Goal: Information Seeking & Learning: Compare options

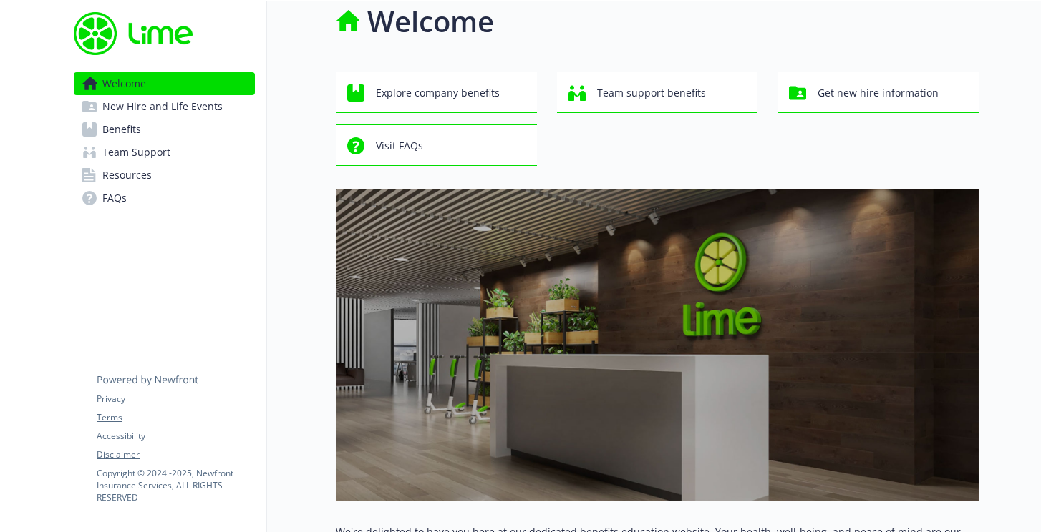
scroll to position [16, 0]
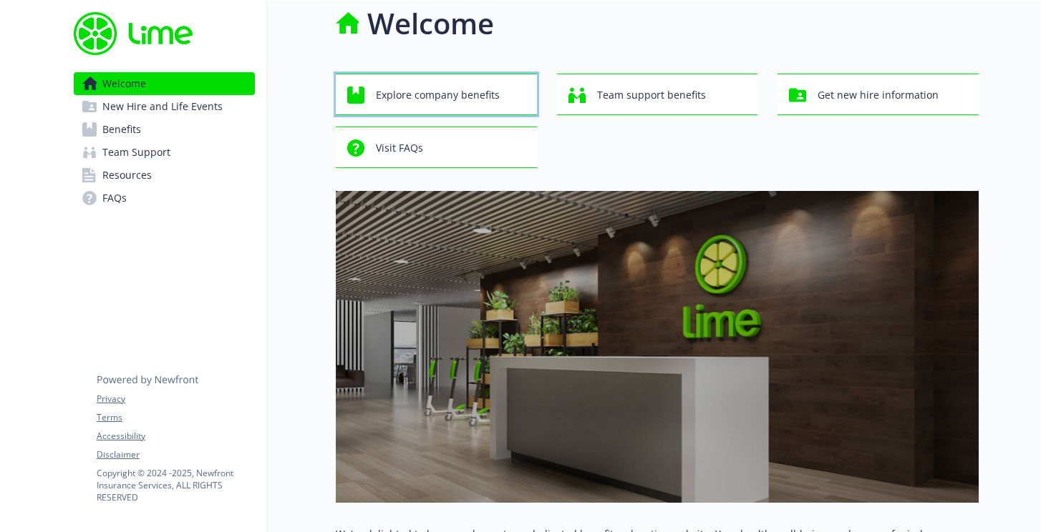
click at [435, 94] on span "Explore company benefits" at bounding box center [438, 95] width 124 height 27
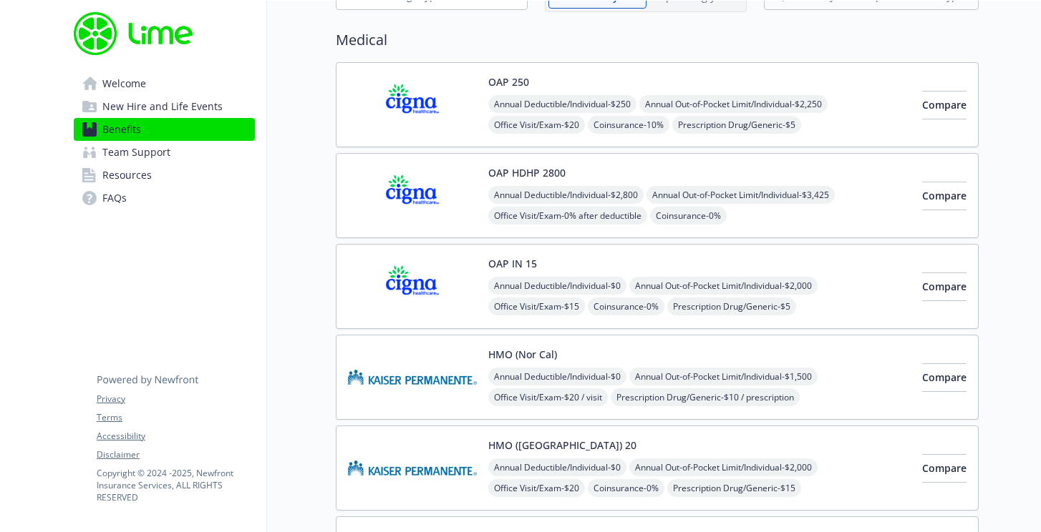
scroll to position [94, 0]
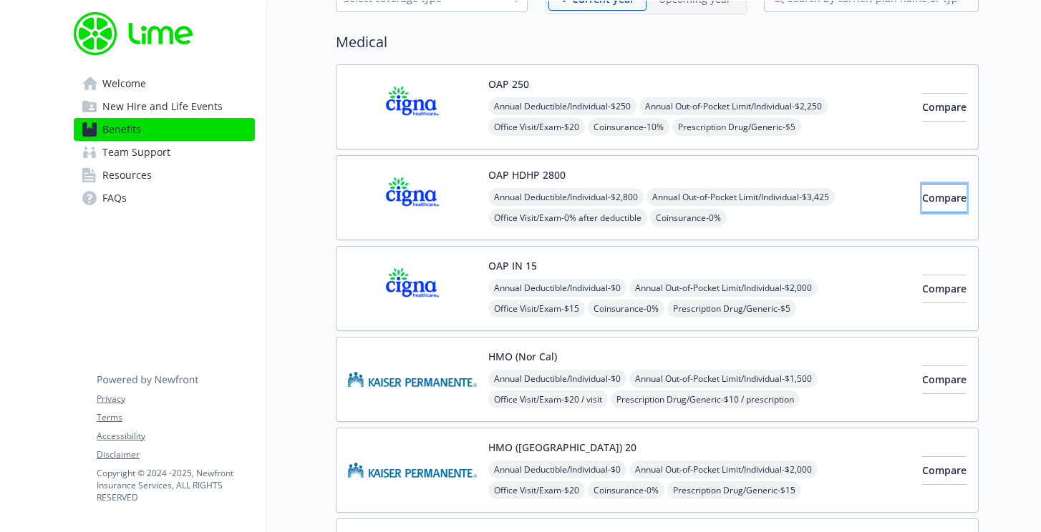
click at [922, 194] on button "Compare" at bounding box center [944, 198] width 44 height 29
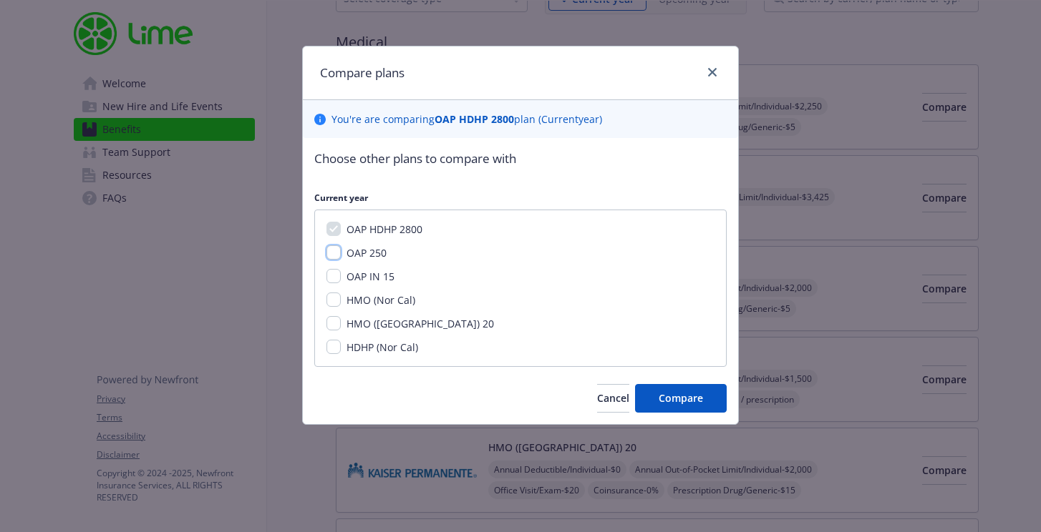
click at [328, 258] on input "OAP 250" at bounding box center [333, 252] width 14 height 14
checkbox input "true"
click at [650, 391] on button "Compare" at bounding box center [681, 398] width 92 height 29
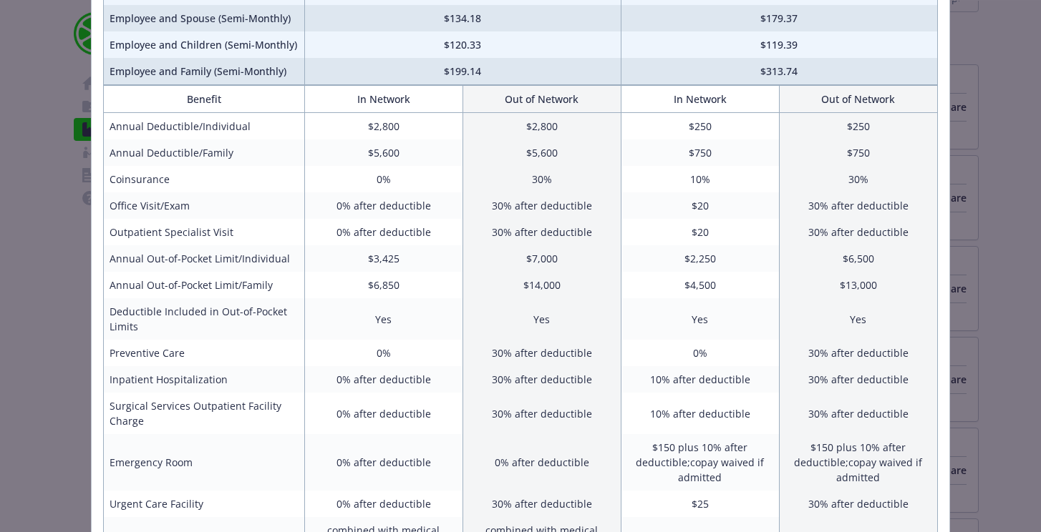
scroll to position [174, 0]
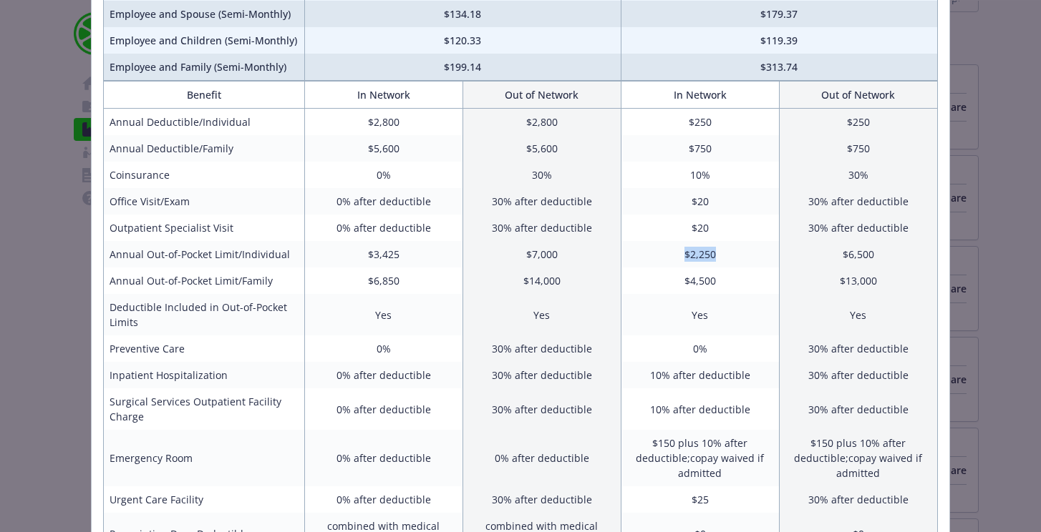
drag, startPoint x: 680, startPoint y: 254, endPoint x: 716, endPoint y: 254, distance: 36.5
click at [716, 254] on td "$2,250" at bounding box center [699, 254] width 158 height 26
drag, startPoint x: 673, startPoint y: 122, endPoint x: 719, endPoint y: 122, distance: 46.5
click at [719, 122] on td "$250" at bounding box center [699, 122] width 158 height 27
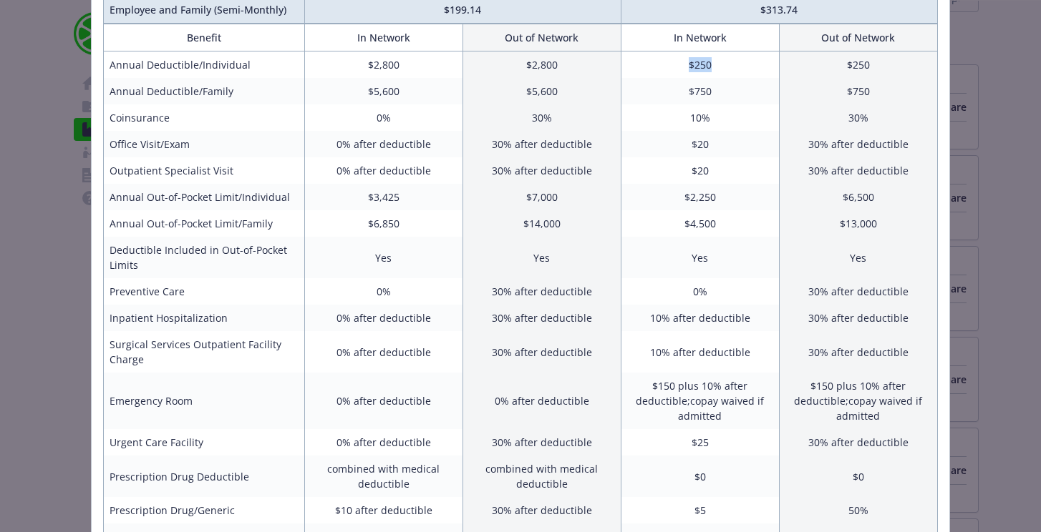
scroll to position [246, 0]
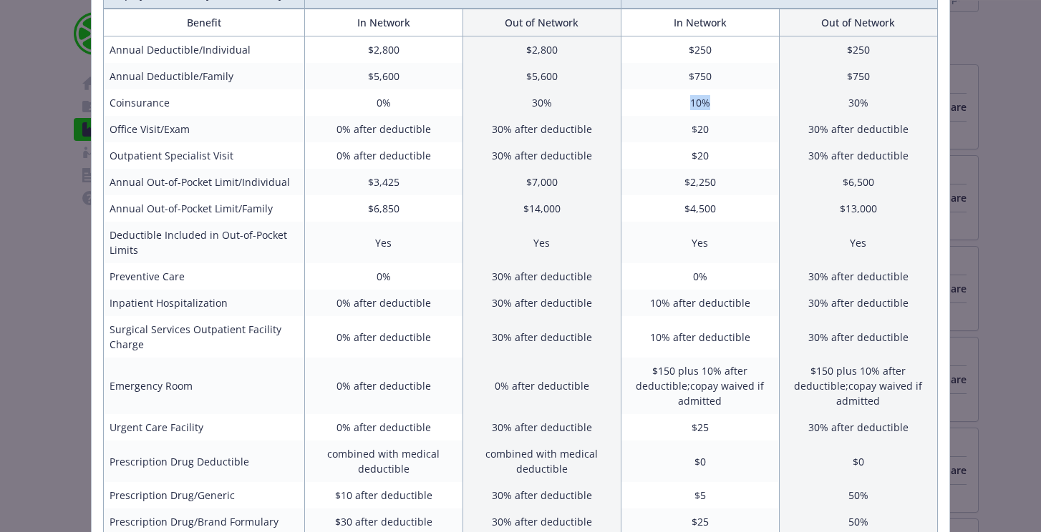
drag, startPoint x: 690, startPoint y: 97, endPoint x: 725, endPoint y: 94, distance: 35.2
click at [724, 94] on td "10%" at bounding box center [699, 102] width 158 height 26
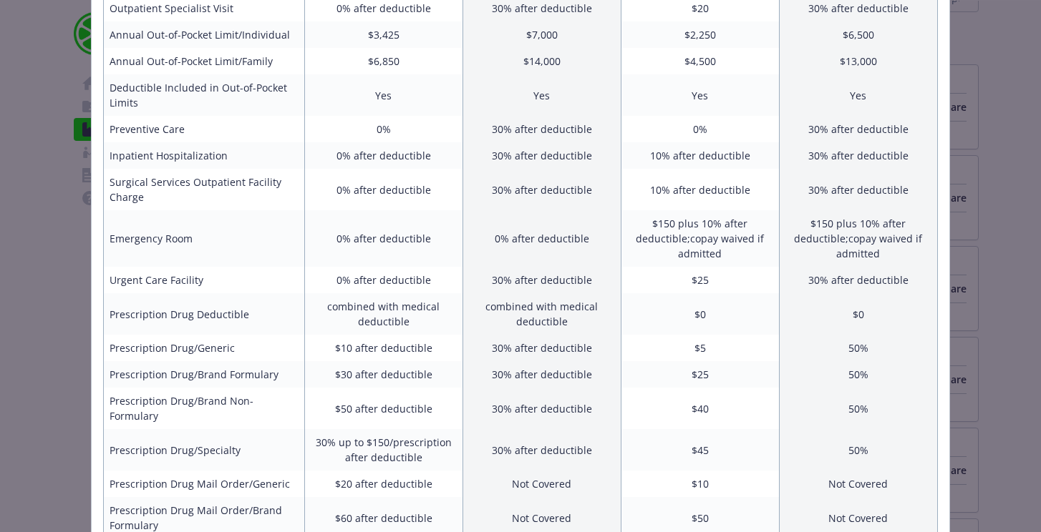
scroll to position [346, 0]
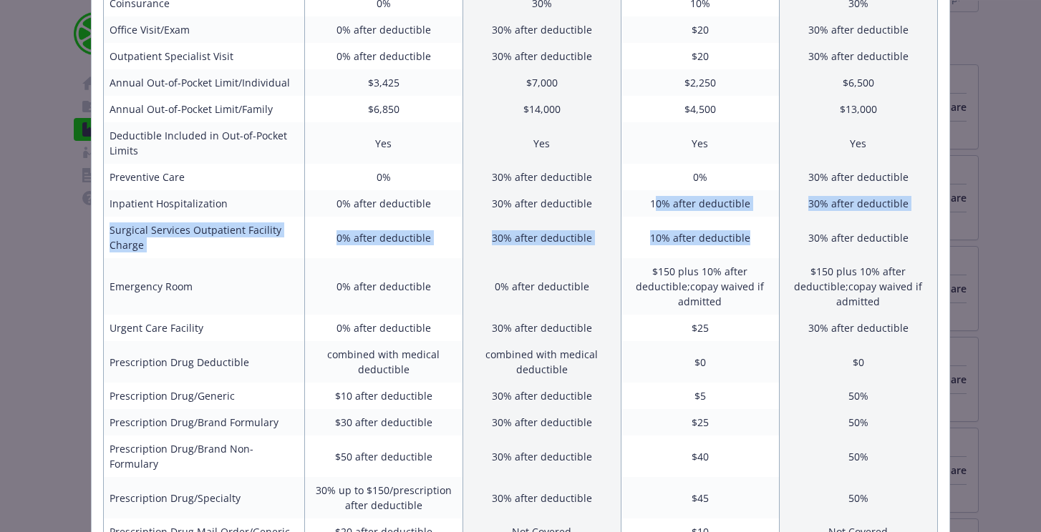
drag, startPoint x: 656, startPoint y: 205, endPoint x: 713, endPoint y: 250, distance: 73.4
click at [713, 250] on tbody "Annual Deductible/Individual $2,800 $2,800 $250 $250 Annual Deductible/Family $…" at bounding box center [521, 332] width 834 height 790
click at [686, 239] on td "10% after deductible" at bounding box center [699, 238] width 158 height 42
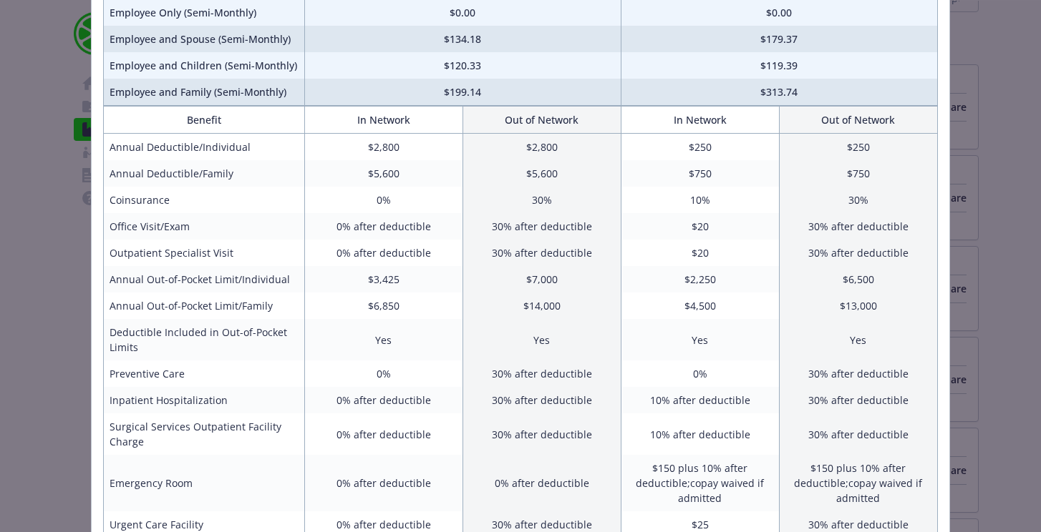
scroll to position [148, 0]
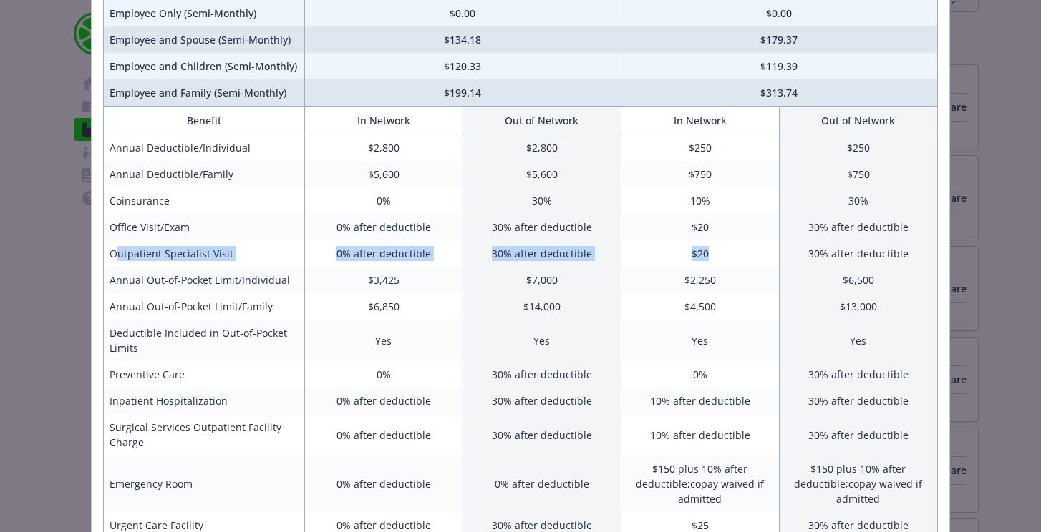
drag, startPoint x: 712, startPoint y: 250, endPoint x: 113, endPoint y: 248, distance: 599.0
click at [113, 248] on tr "Outpatient Specialist Visit 0% after deductible 30% after deductible $20 30% af…" at bounding box center [521, 253] width 834 height 26
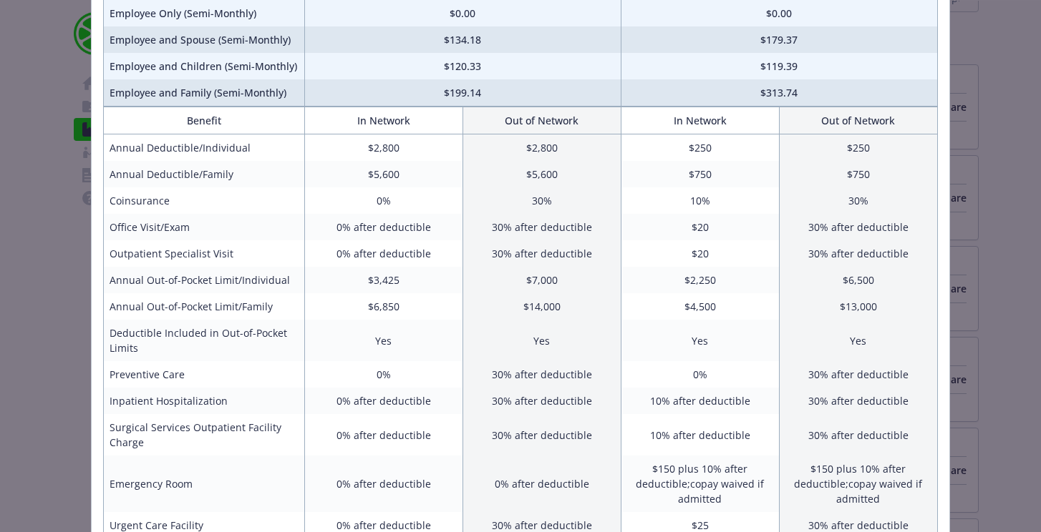
click at [653, 429] on td "10% after deductible" at bounding box center [699, 435] width 158 height 42
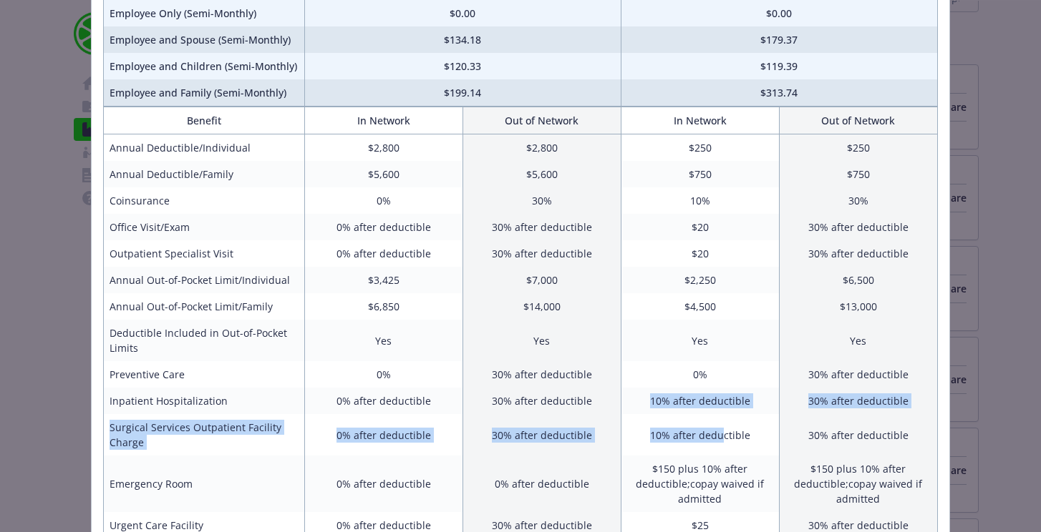
drag, startPoint x: 629, startPoint y: 401, endPoint x: 721, endPoint y: 432, distance: 96.4
click at [721, 432] on tbody "Annual Deductible/Individual $2,800 $2,800 $250 $250 Annual Deductible/Family $…" at bounding box center [521, 530] width 834 height 790
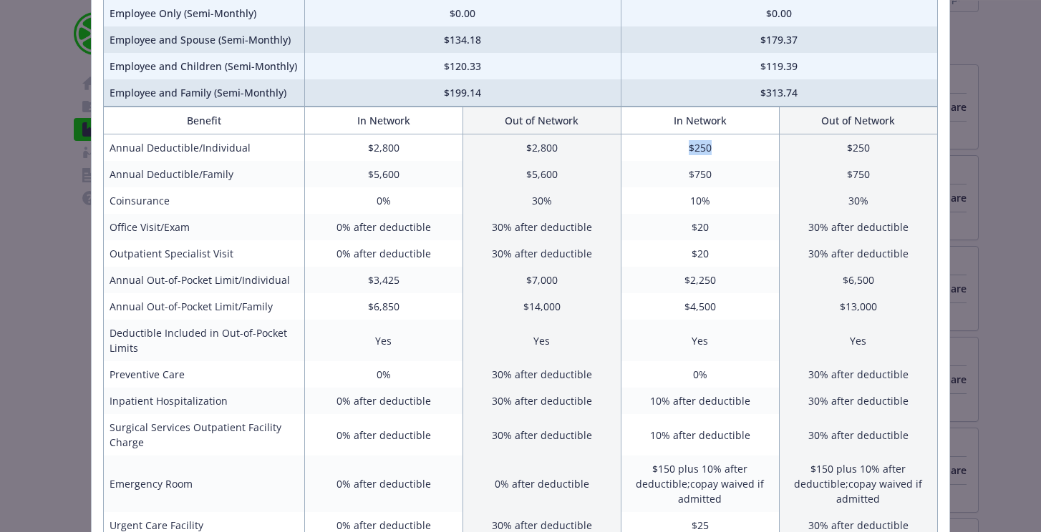
drag, startPoint x: 678, startPoint y: 146, endPoint x: 727, endPoint y: 151, distance: 49.6
click at [727, 151] on td "$250" at bounding box center [699, 148] width 158 height 27
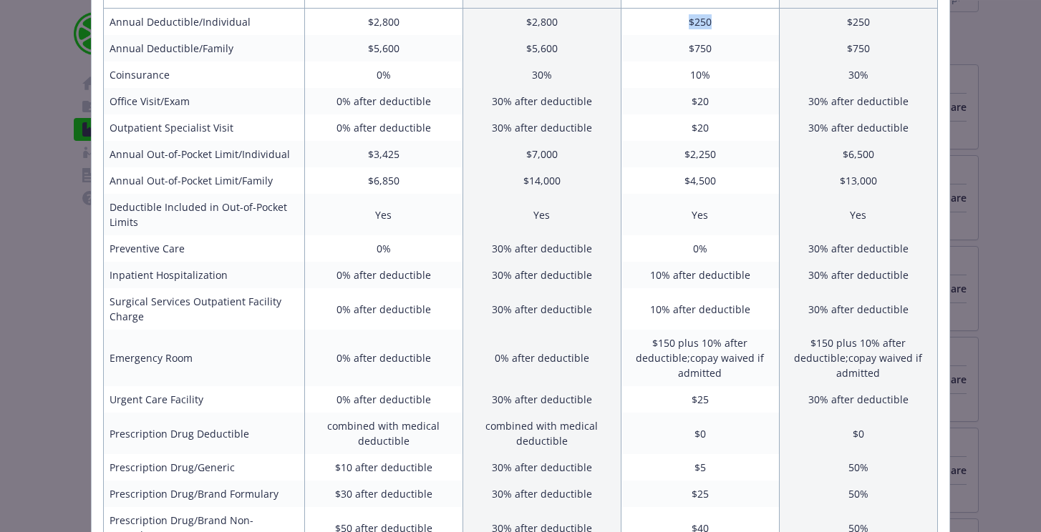
scroll to position [228, 0]
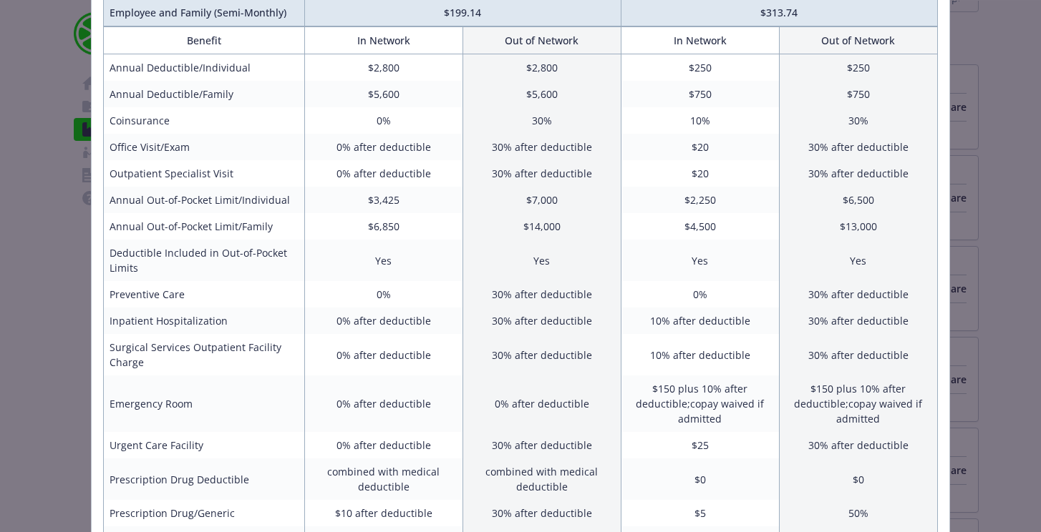
click at [720, 171] on td "$20" at bounding box center [699, 173] width 158 height 26
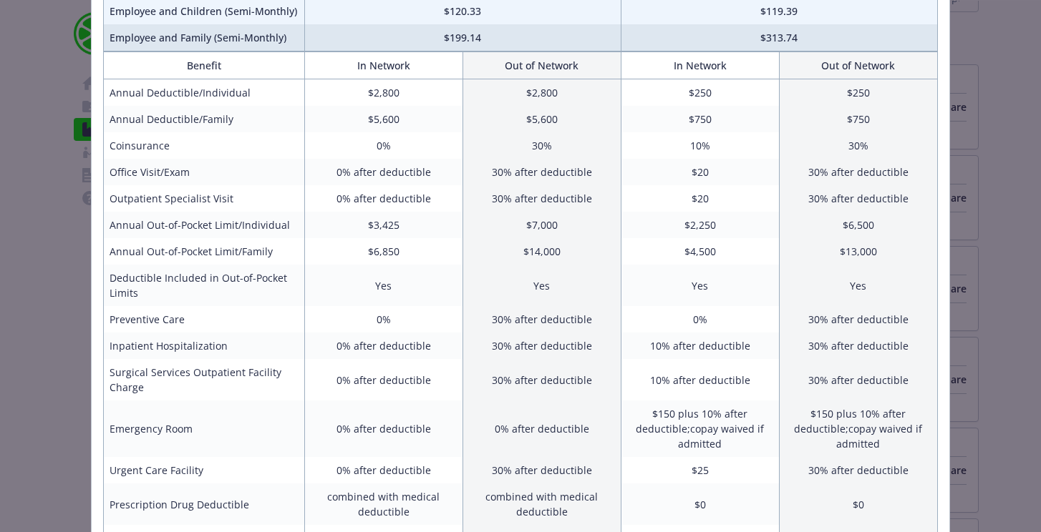
scroll to position [0, 0]
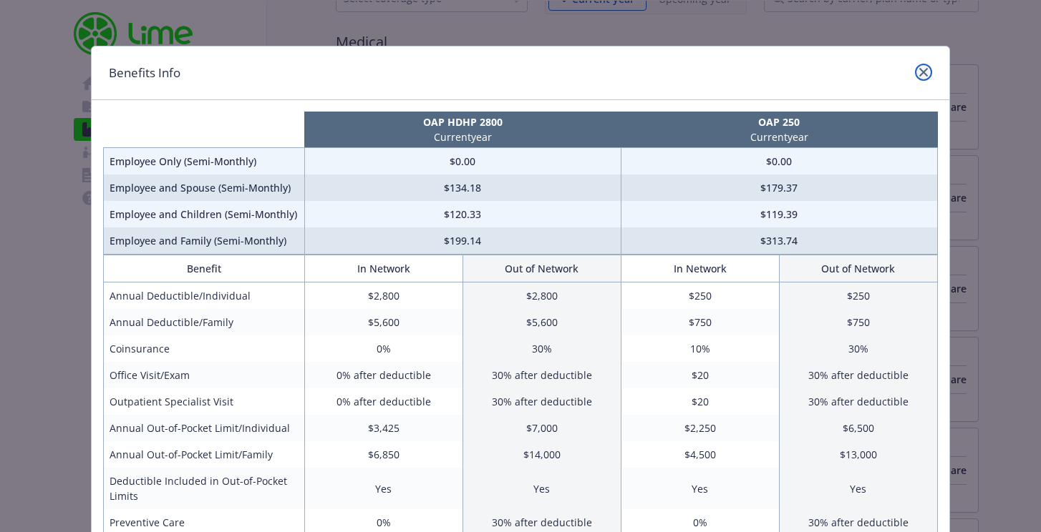
click at [920, 71] on icon "close" at bounding box center [923, 72] width 9 height 9
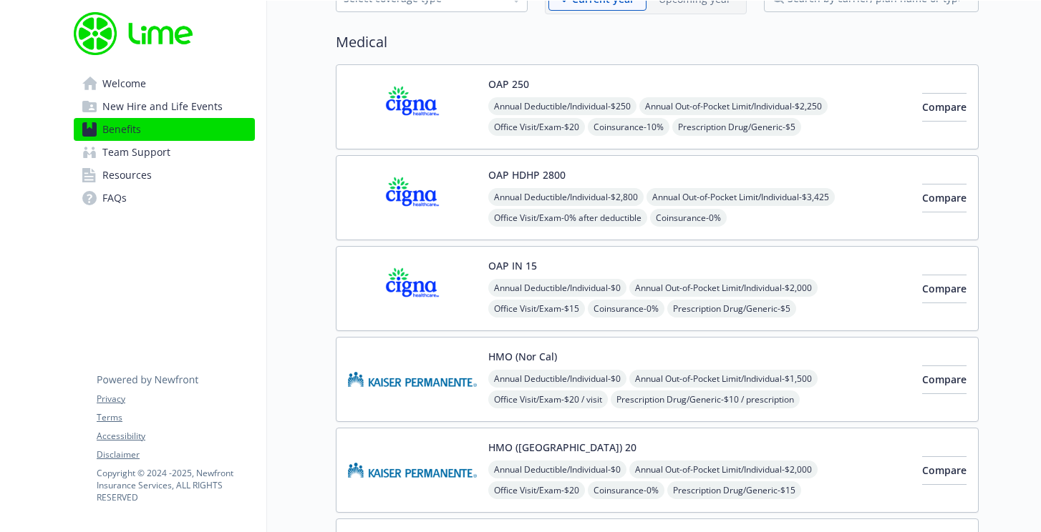
click at [766, 79] on div "OAP 250 Annual Deductible/Individual - $250 Annual Out-of-Pocket Limit/Individu…" at bounding box center [699, 107] width 422 height 61
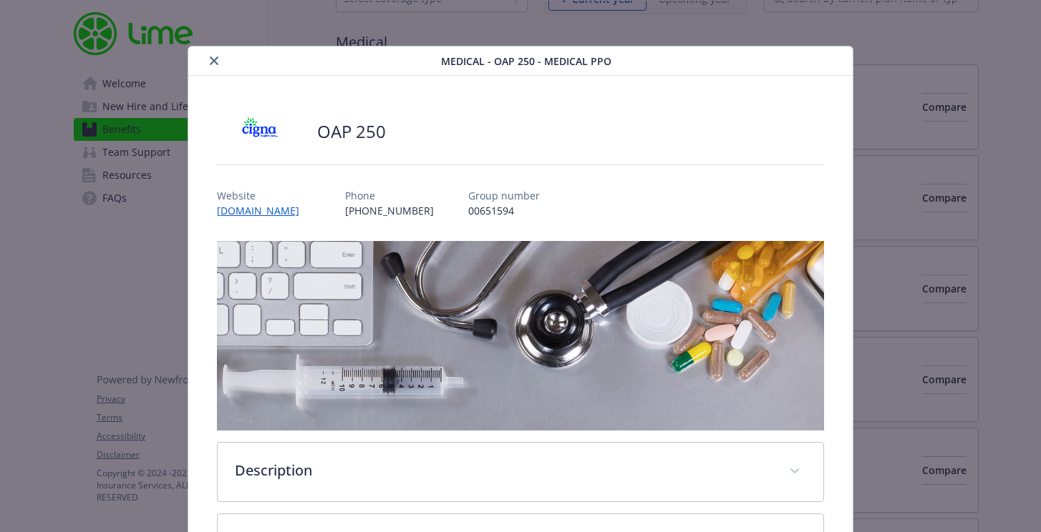
click at [213, 57] on icon "close" at bounding box center [214, 61] width 9 height 9
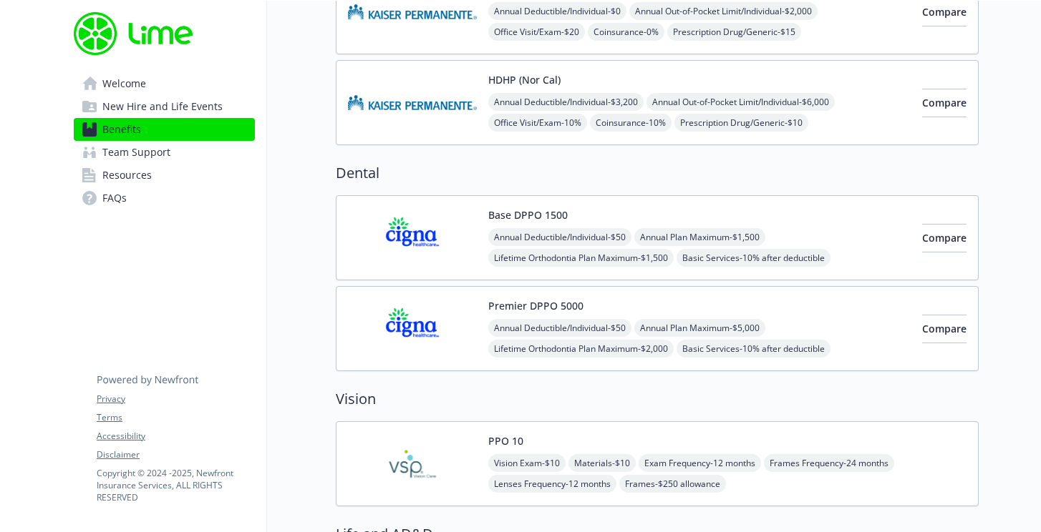
scroll to position [584, 0]
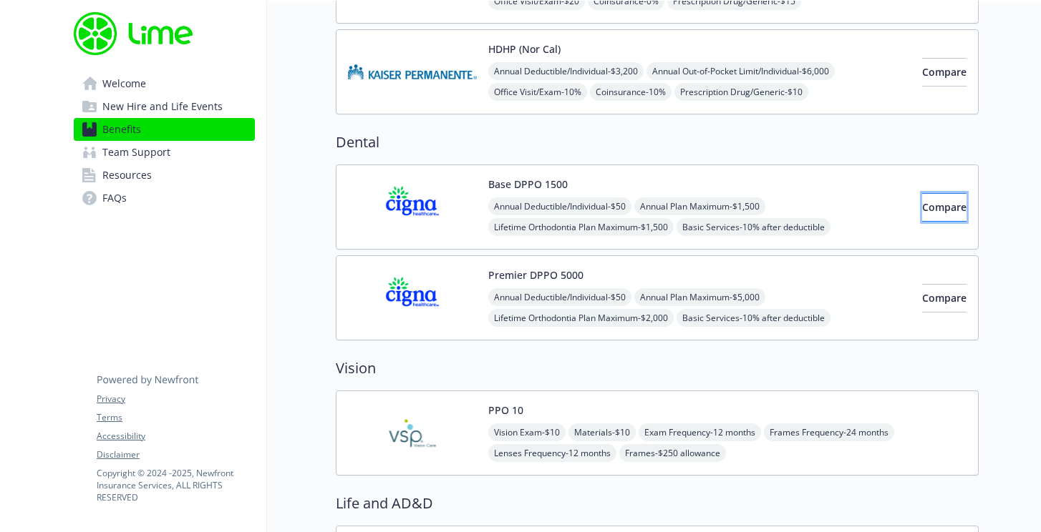
click at [922, 202] on button "Compare" at bounding box center [944, 207] width 44 height 29
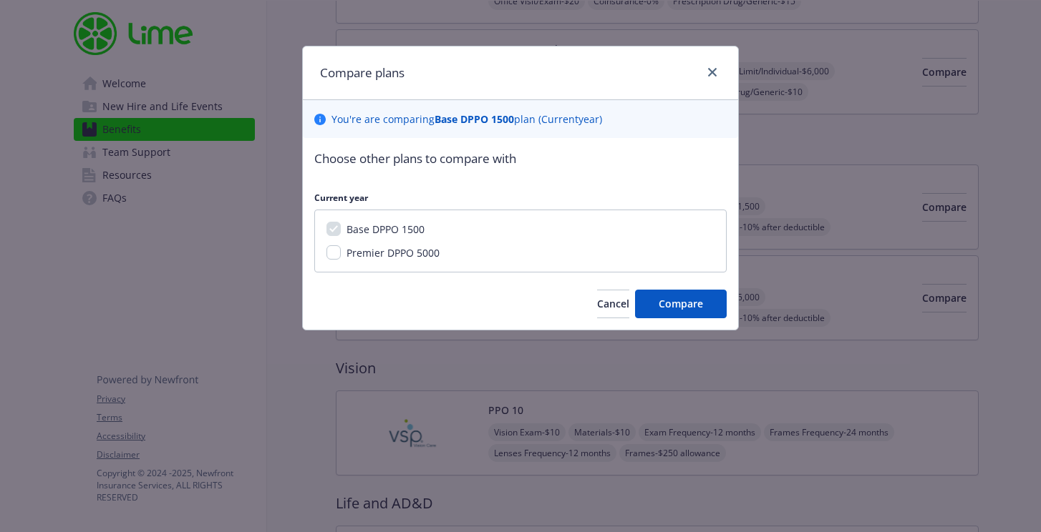
click at [406, 248] on span "Premier DPPO 5000" at bounding box center [392, 253] width 93 height 14
click at [341, 248] on input "Premier DPPO 5000" at bounding box center [333, 252] width 14 height 14
checkbox input "true"
click at [684, 299] on span "Compare" at bounding box center [680, 304] width 44 height 14
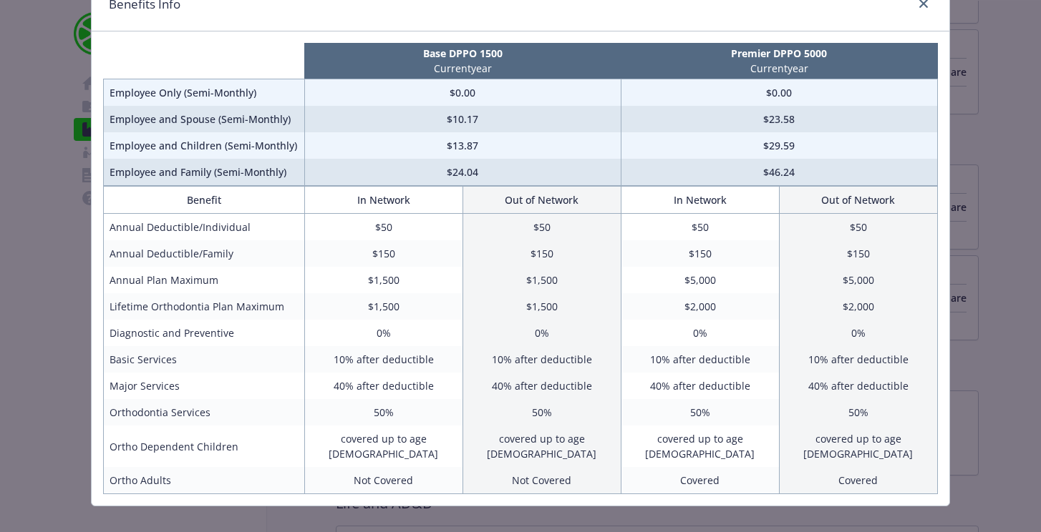
scroll to position [65, 0]
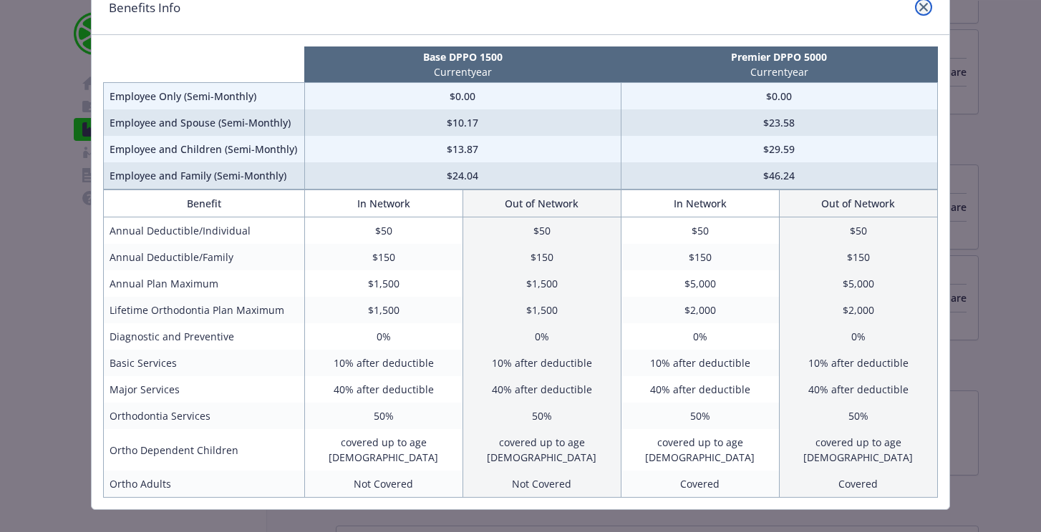
click at [924, 5] on icon "close" at bounding box center [923, 7] width 9 height 9
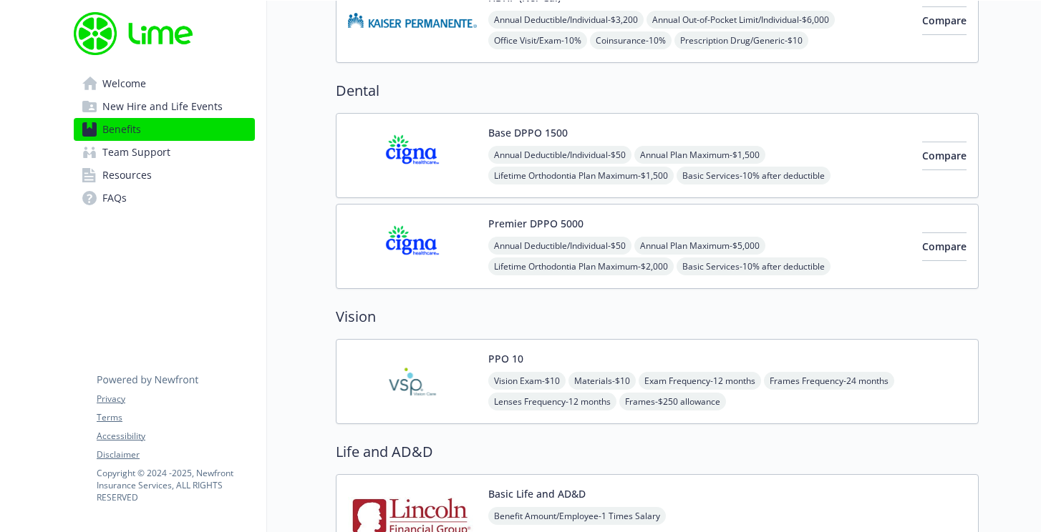
scroll to position [0, 0]
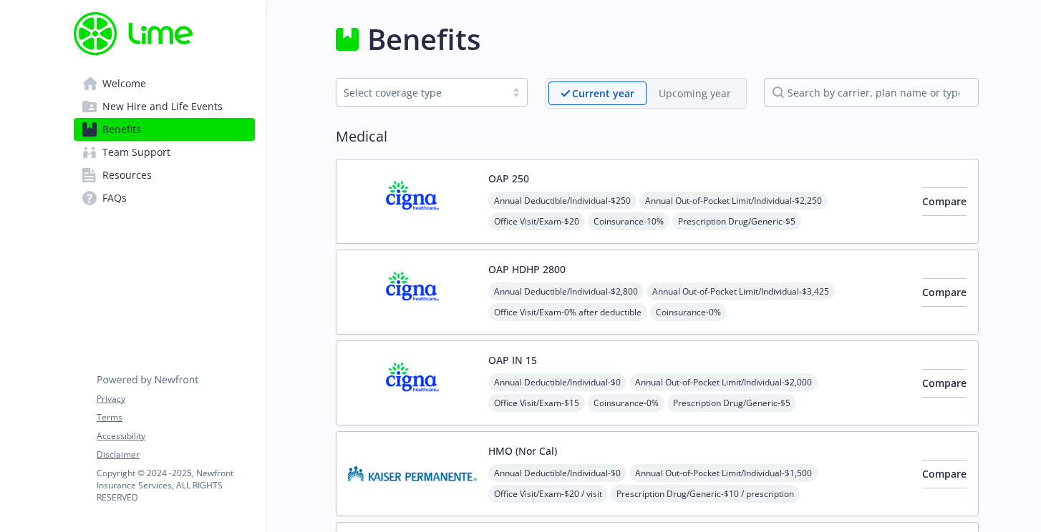
click at [130, 82] on span "Welcome" at bounding box center [124, 83] width 44 height 23
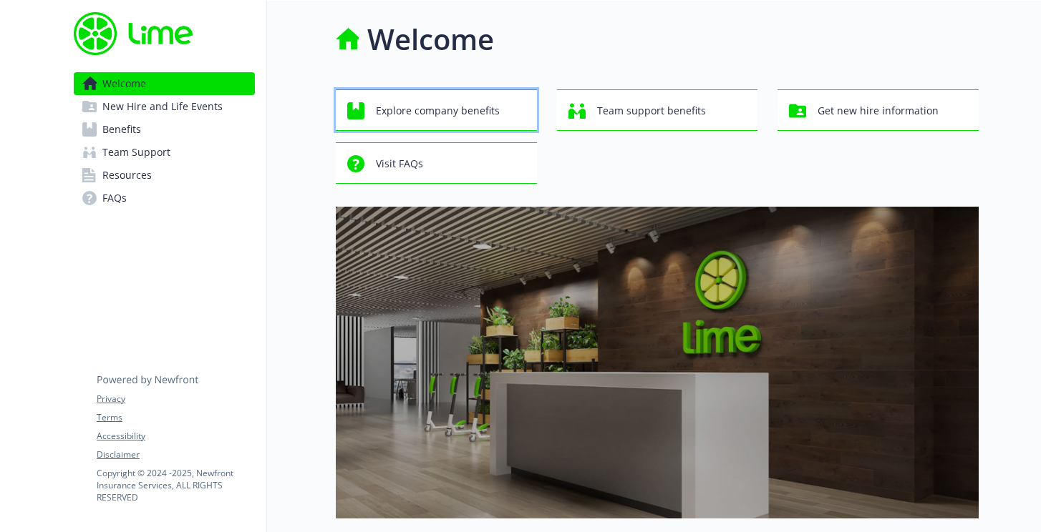
click at [369, 124] on div "Explore company benefits" at bounding box center [438, 110] width 182 height 27
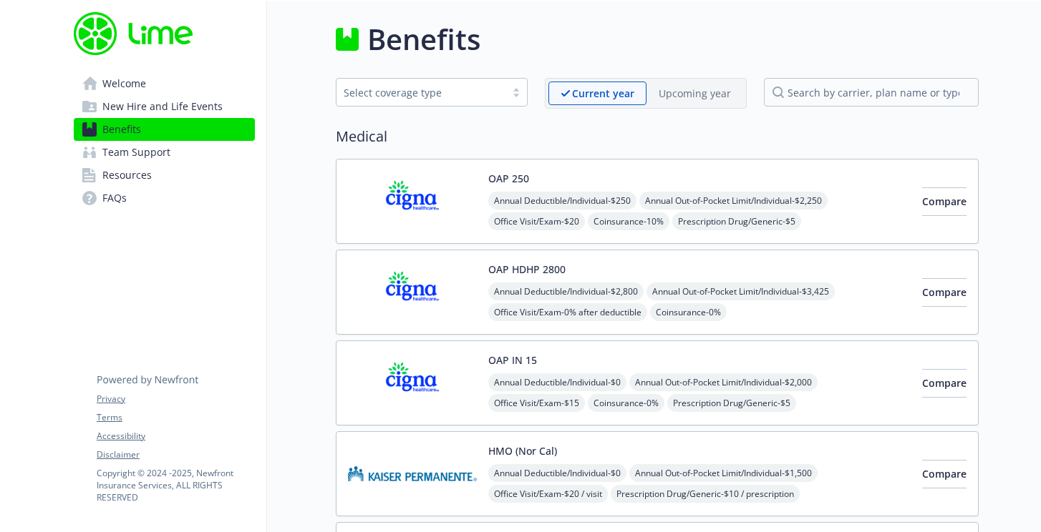
click at [807, 177] on div "OAP 250 Annual Deductible/Individual - $250 Annual Out-of-Pocket Limit/Individu…" at bounding box center [699, 201] width 422 height 61
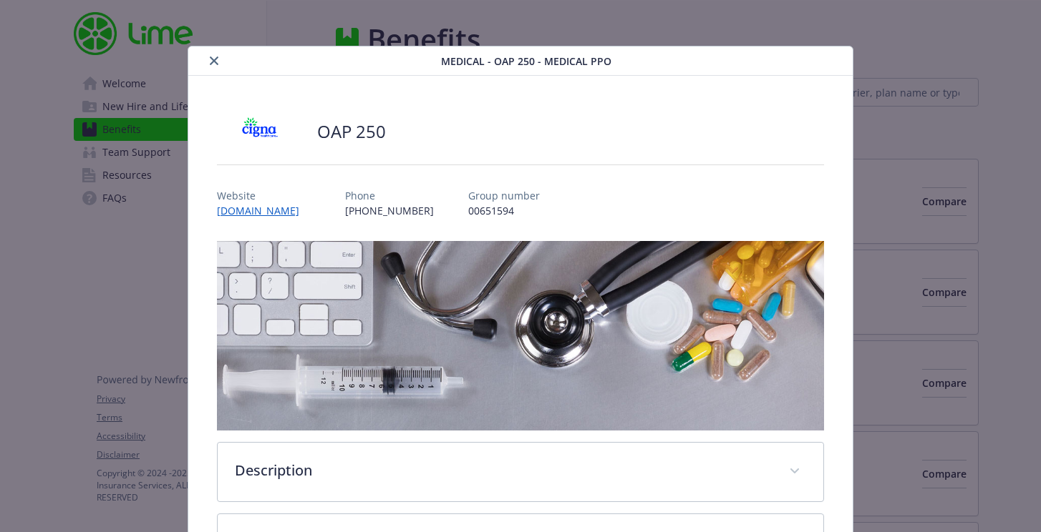
click at [210, 55] on button "close" at bounding box center [213, 60] width 17 height 17
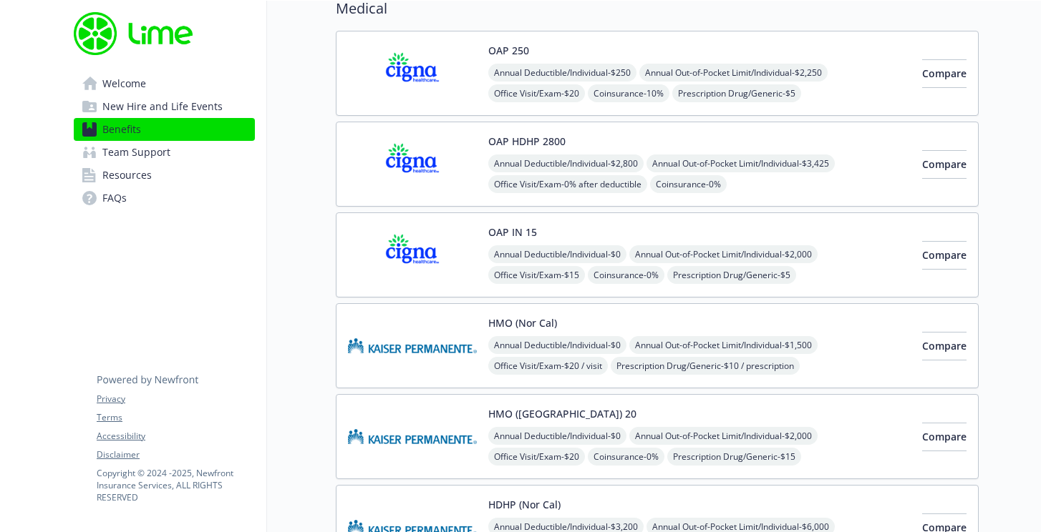
scroll to position [125, 0]
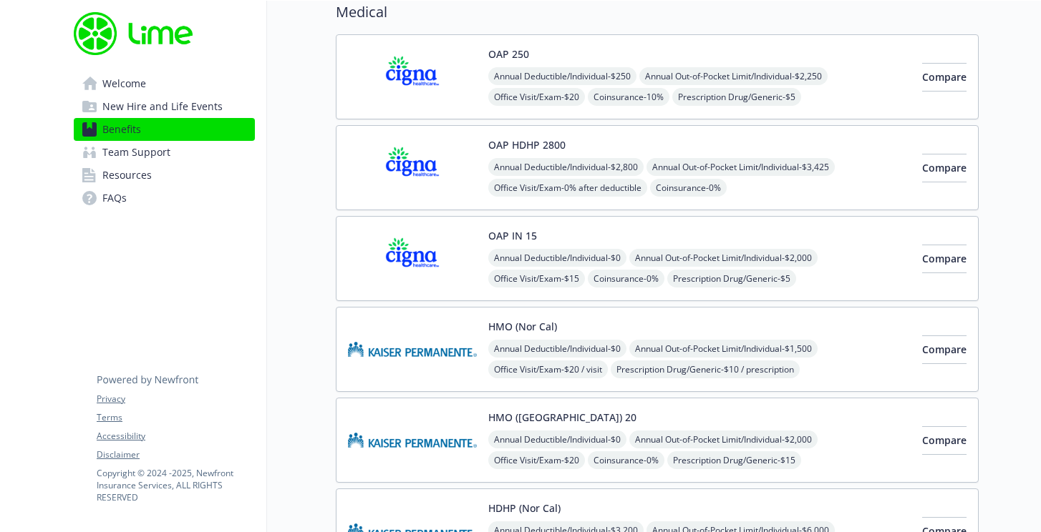
click at [589, 235] on div "OAP IN 15 Annual Deductible/Individual - $0 Annual Out-of-Pocket Limit/Individu…" at bounding box center [699, 258] width 422 height 61
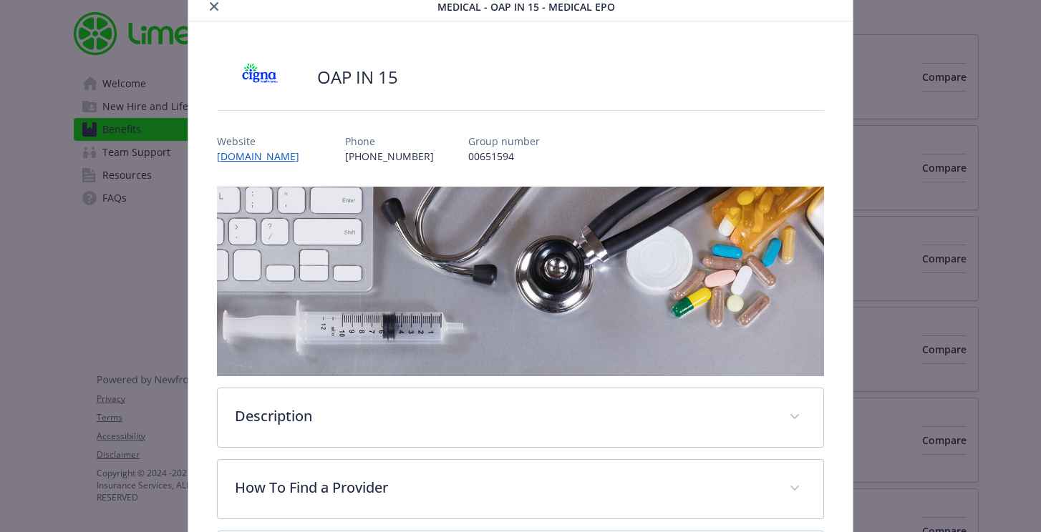
scroll to position [56, 0]
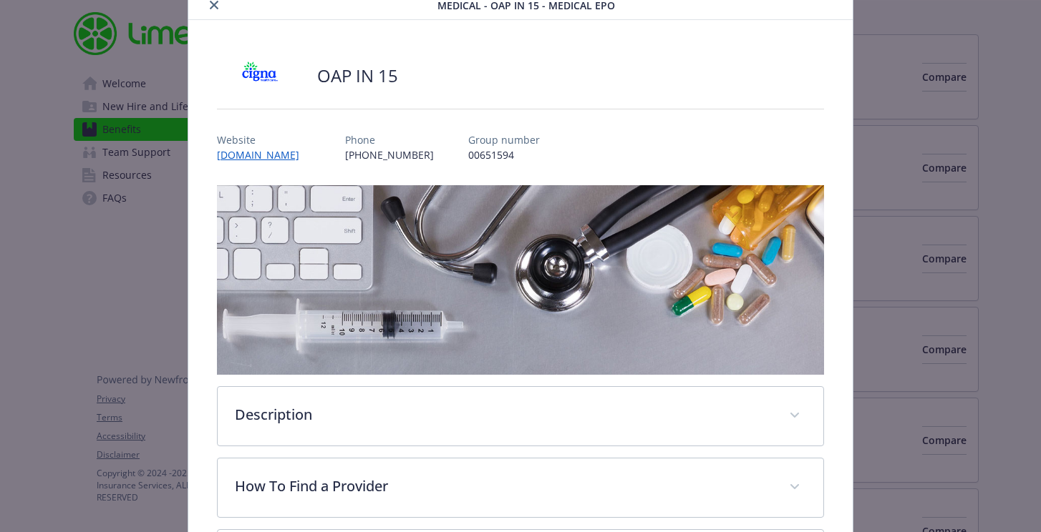
click at [212, 1] on icon "close" at bounding box center [214, 5] width 9 height 9
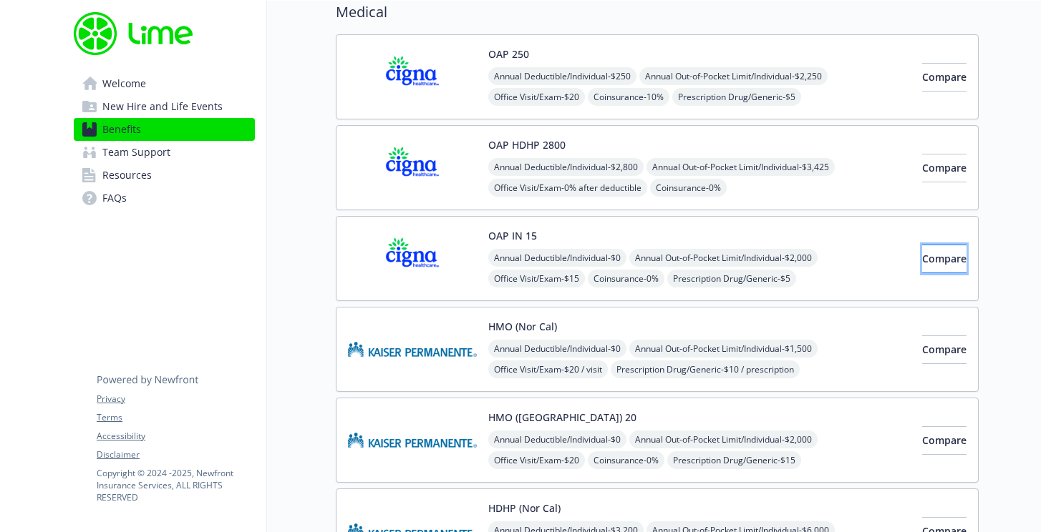
click at [923, 257] on span "Compare" at bounding box center [944, 259] width 44 height 14
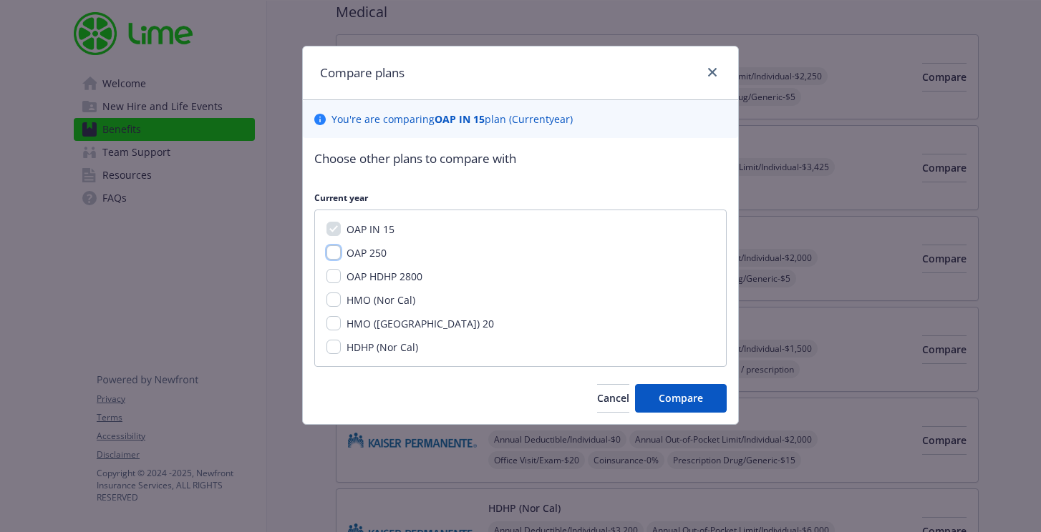
click at [328, 255] on input "OAP 250" at bounding box center [333, 252] width 14 height 14
checkbox input "true"
click at [671, 407] on button "Compare" at bounding box center [681, 398] width 92 height 29
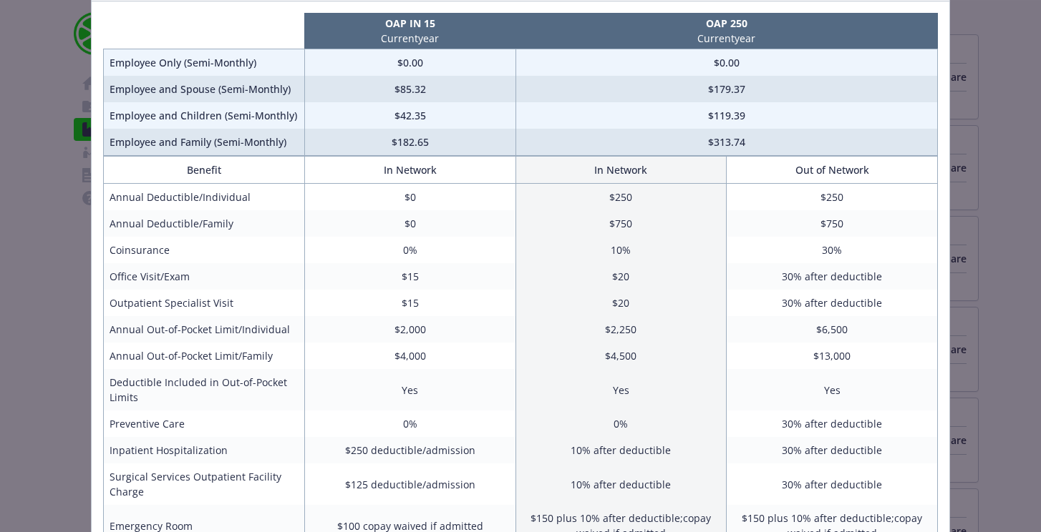
scroll to position [98, 0]
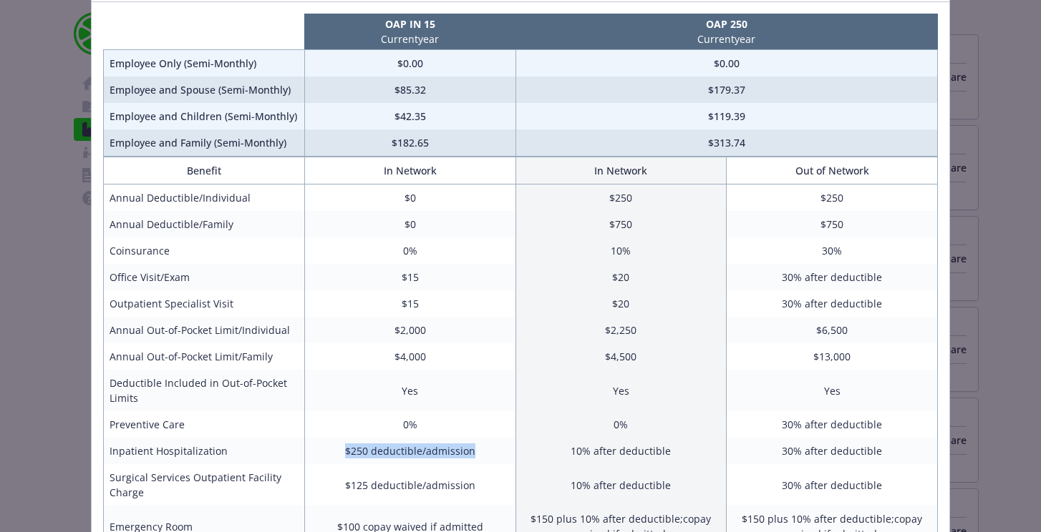
drag, startPoint x: 346, startPoint y: 453, endPoint x: 484, endPoint y: 446, distance: 137.6
click at [484, 446] on td "$250 deductible/admission" at bounding box center [409, 451] width 211 height 26
click at [492, 443] on td "$250 deductible/admission" at bounding box center [409, 451] width 211 height 26
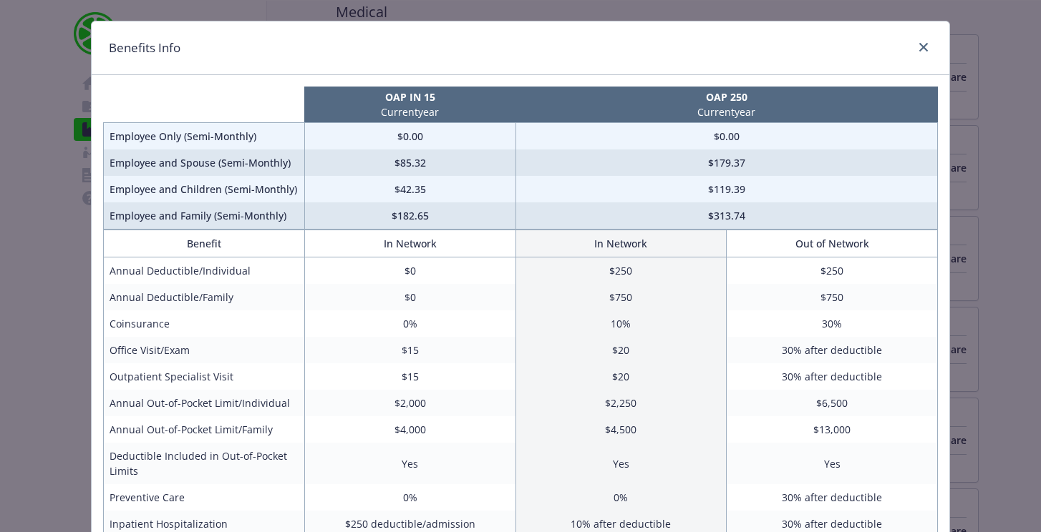
scroll to position [0, 0]
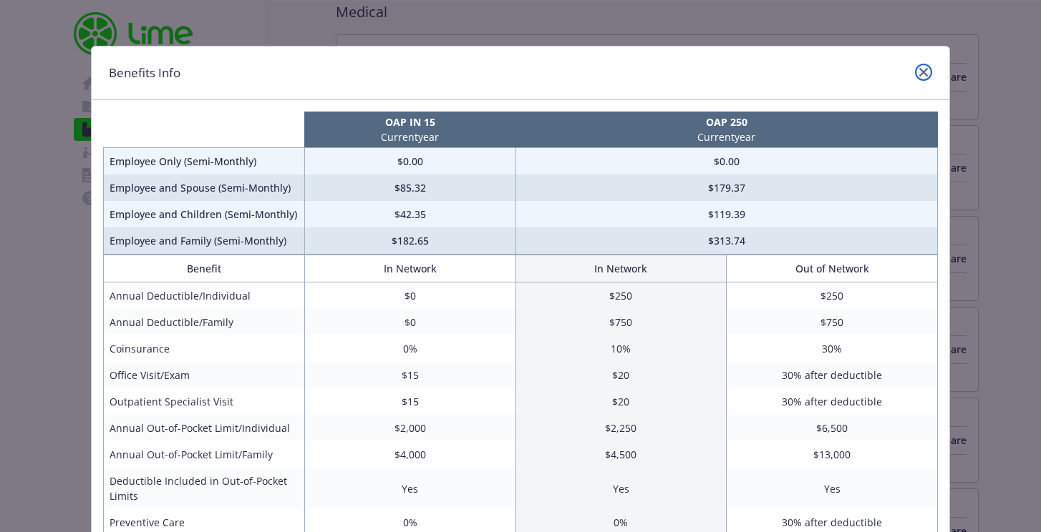
click at [921, 71] on icon "close" at bounding box center [923, 72] width 9 height 9
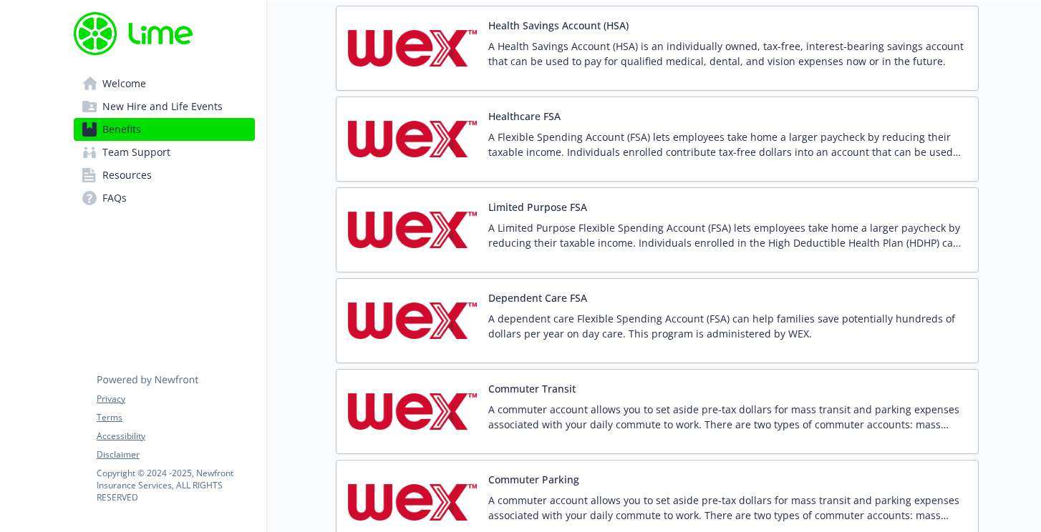
scroll to position [2039, 0]
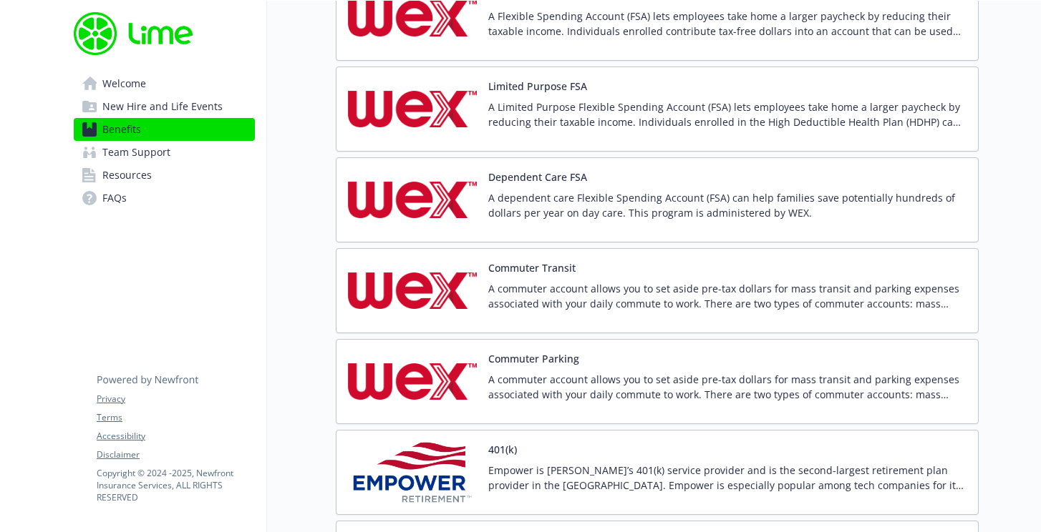
click at [510, 366] on div "Commuter Parking A commuter account allows you to set aside pre-tax dollars for…" at bounding box center [727, 381] width 478 height 61
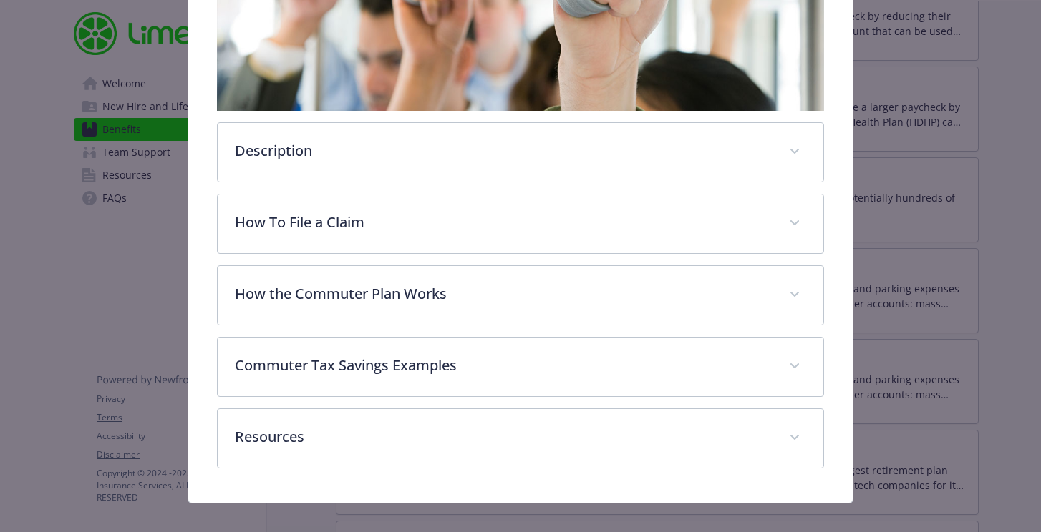
scroll to position [400, 0]
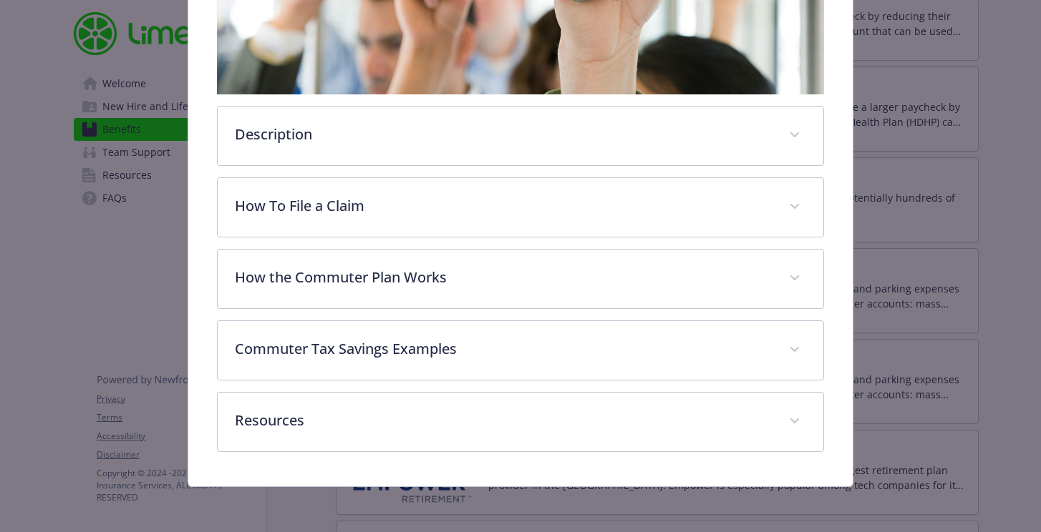
click at [452, 242] on div "Description A commuter account allows you to set aside pre-tax dollars for mass…" at bounding box center [521, 146] width 608 height 611
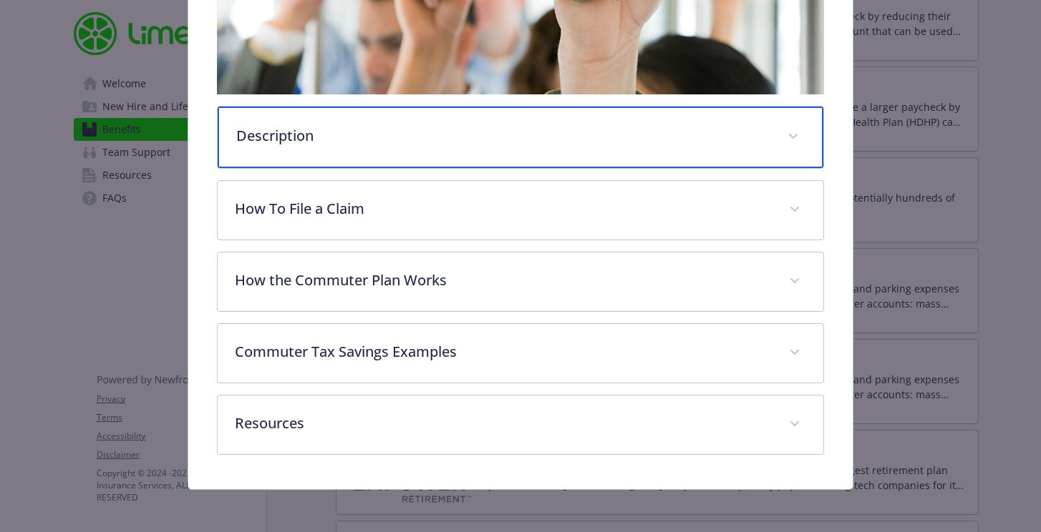
click at [474, 149] on div "Description" at bounding box center [521, 138] width 606 height 62
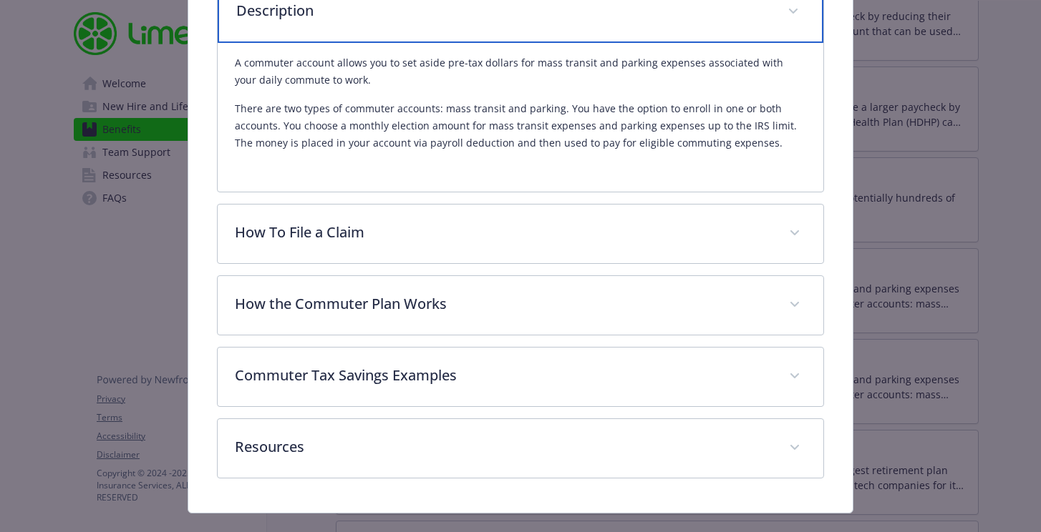
scroll to position [552, 0]
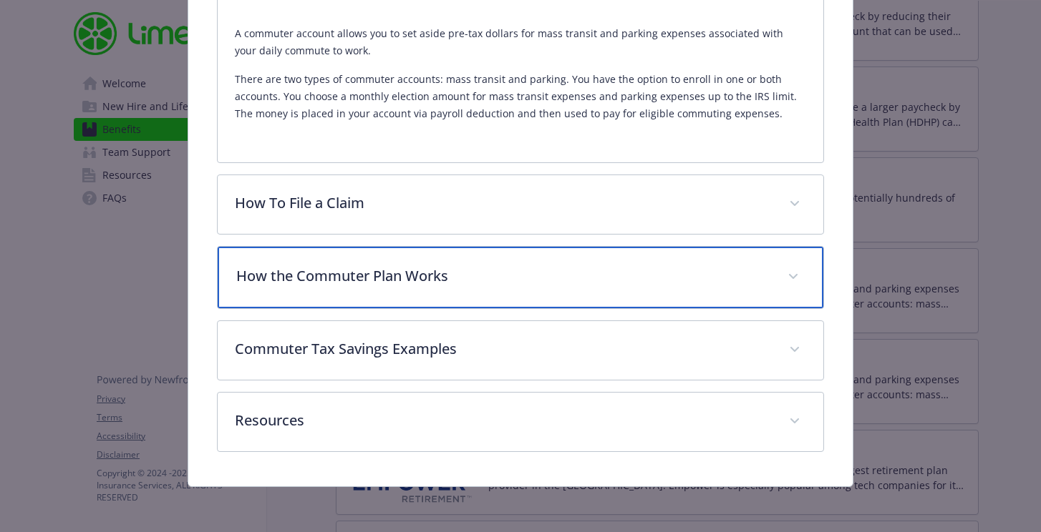
click at [465, 290] on div "How the Commuter Plan Works" at bounding box center [521, 278] width 606 height 62
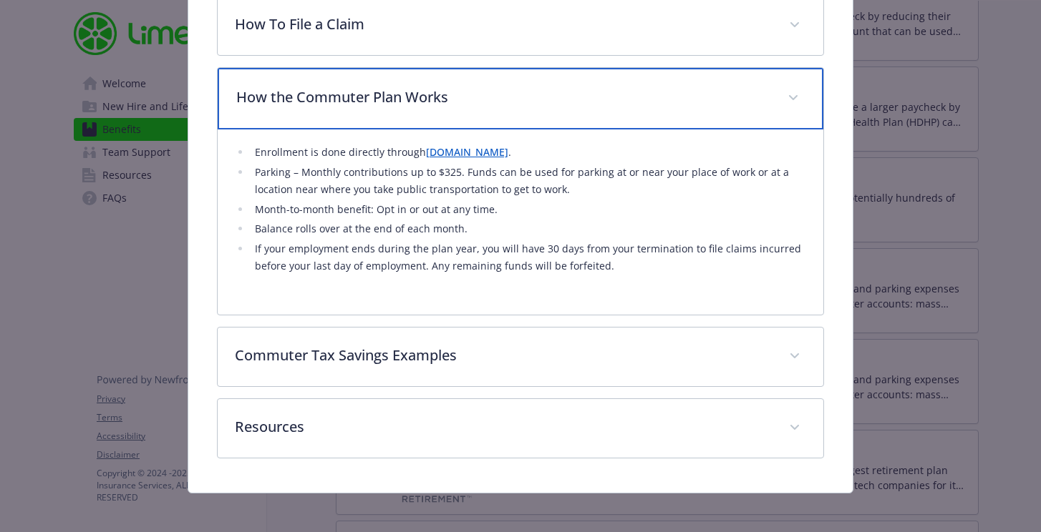
scroll to position [738, 0]
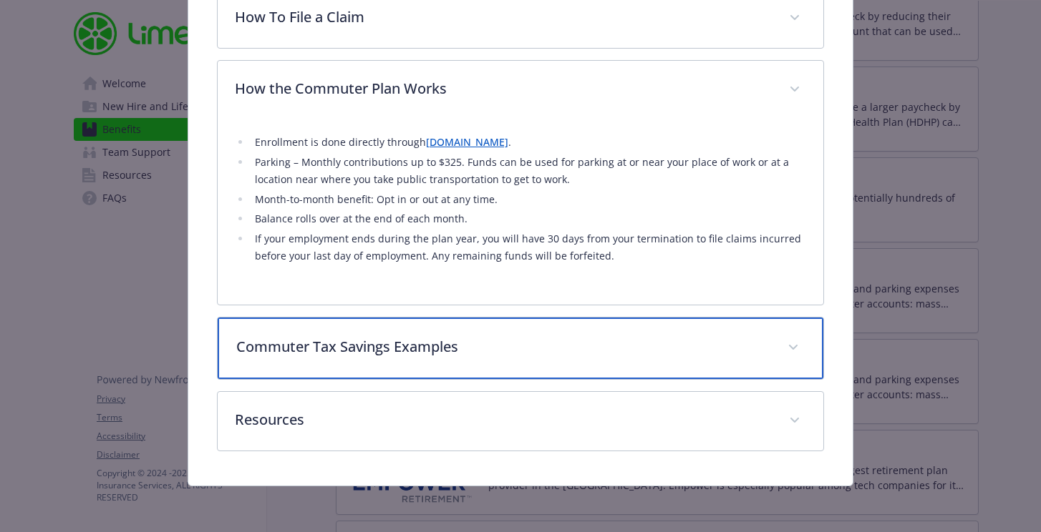
click at [518, 341] on p "Commuter Tax Savings Examples" at bounding box center [503, 346] width 535 height 21
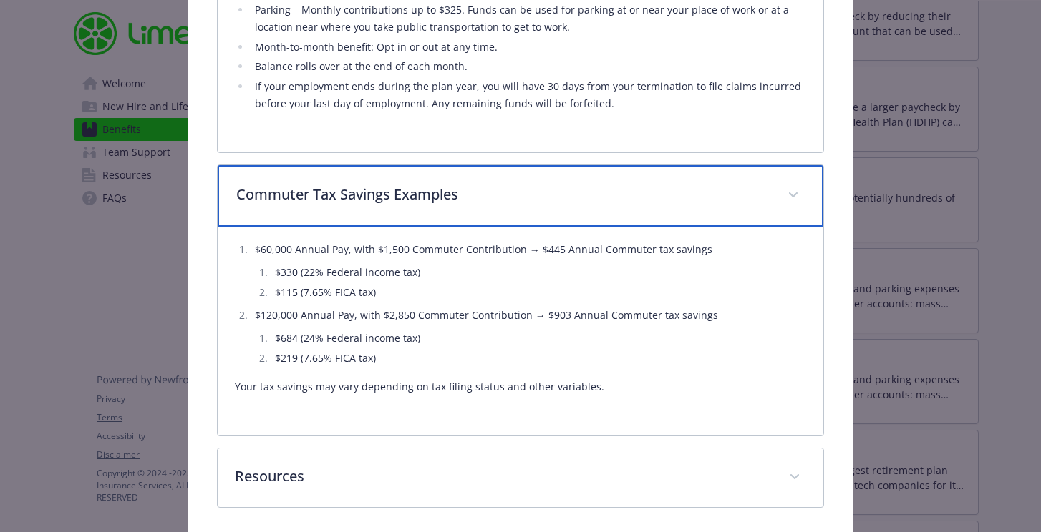
scroll to position [947, 0]
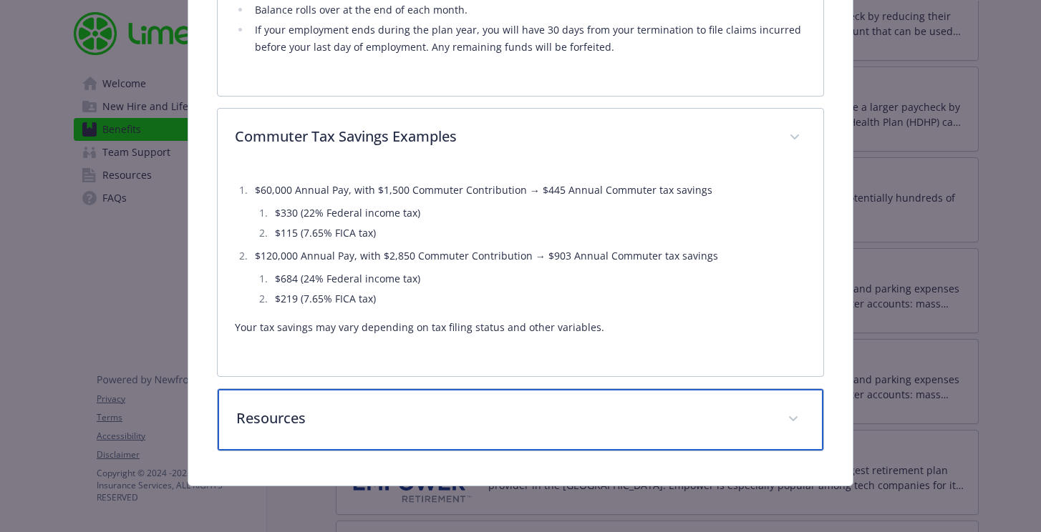
click at [429, 428] on p "Resources" at bounding box center [503, 418] width 535 height 21
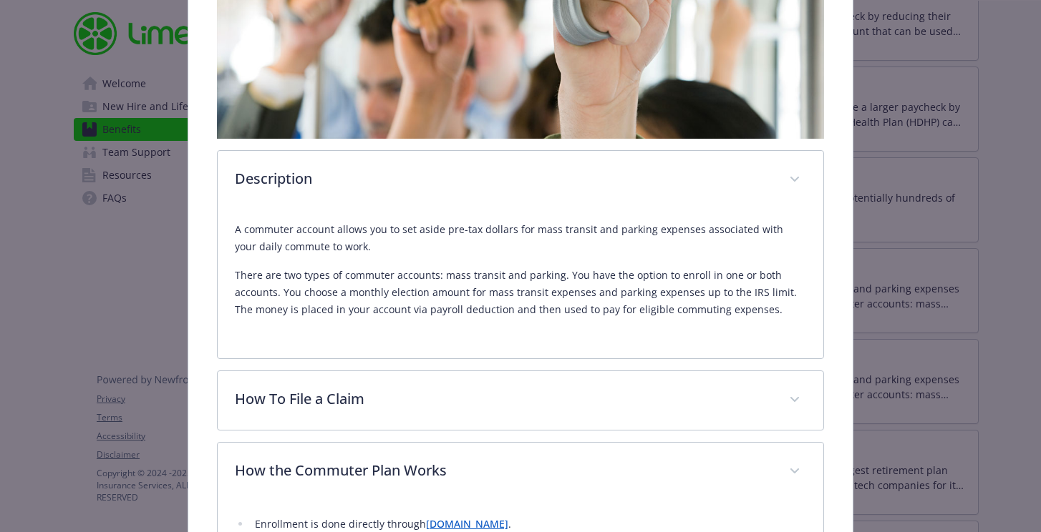
scroll to position [0, 0]
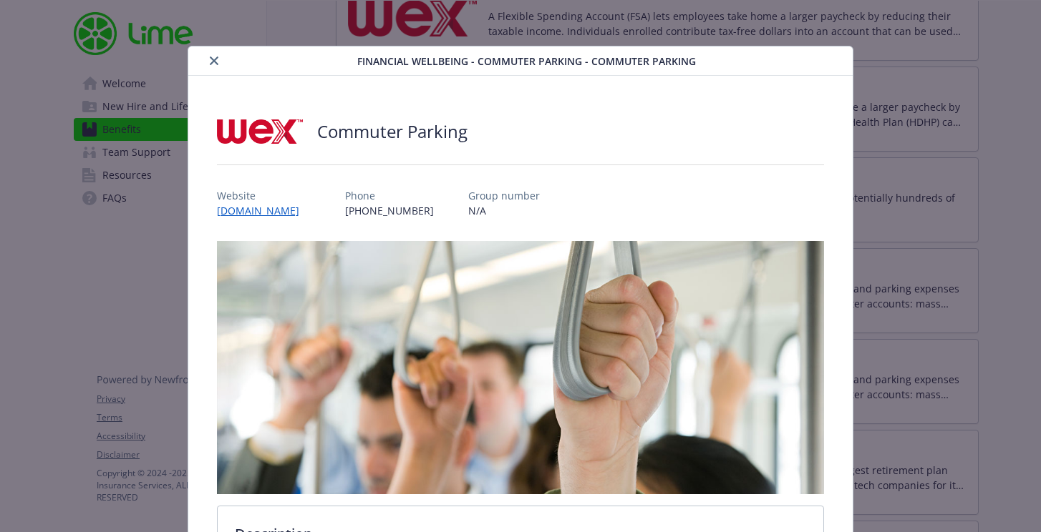
click at [206, 56] on button "close" at bounding box center [213, 60] width 17 height 17
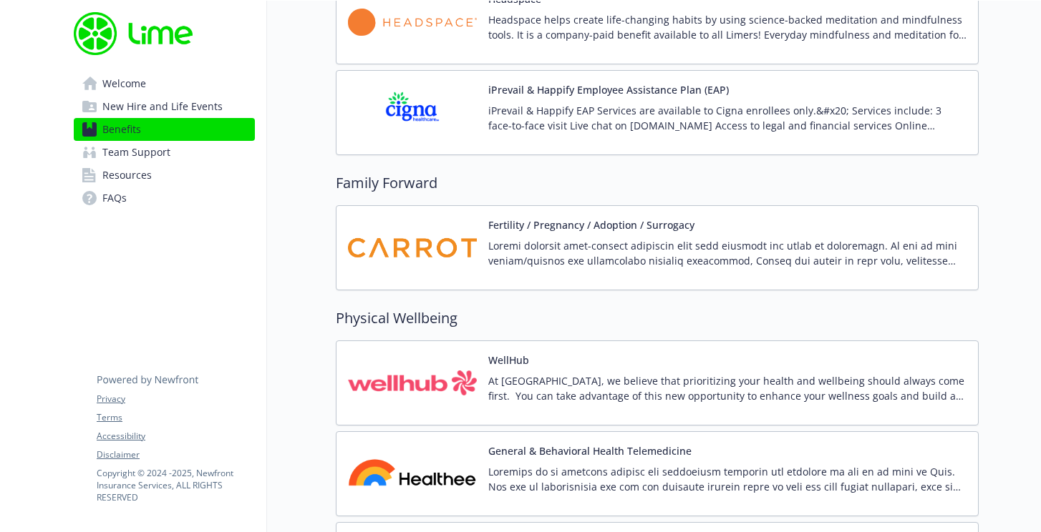
scroll to position [2943, 0]
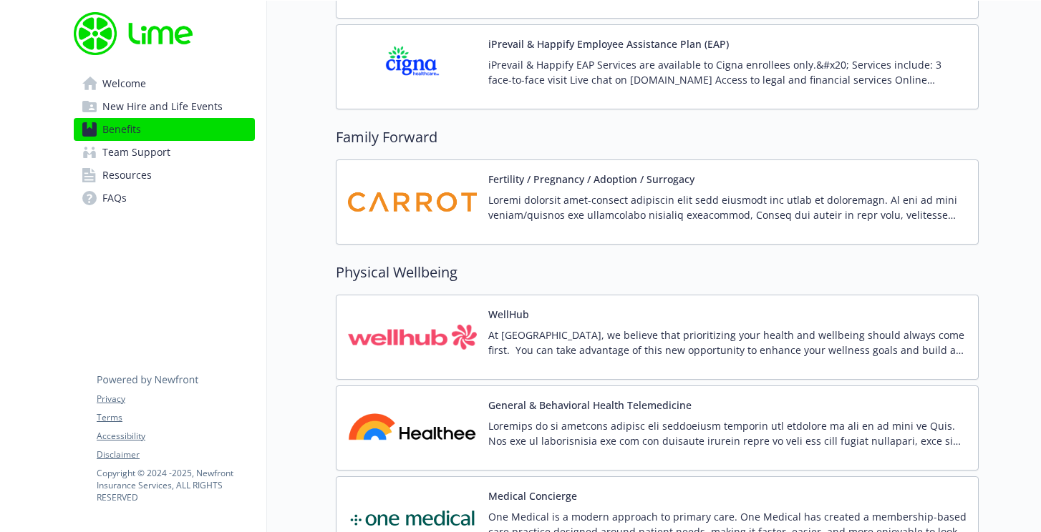
click at [130, 157] on span "Team Support" at bounding box center [136, 152] width 68 height 23
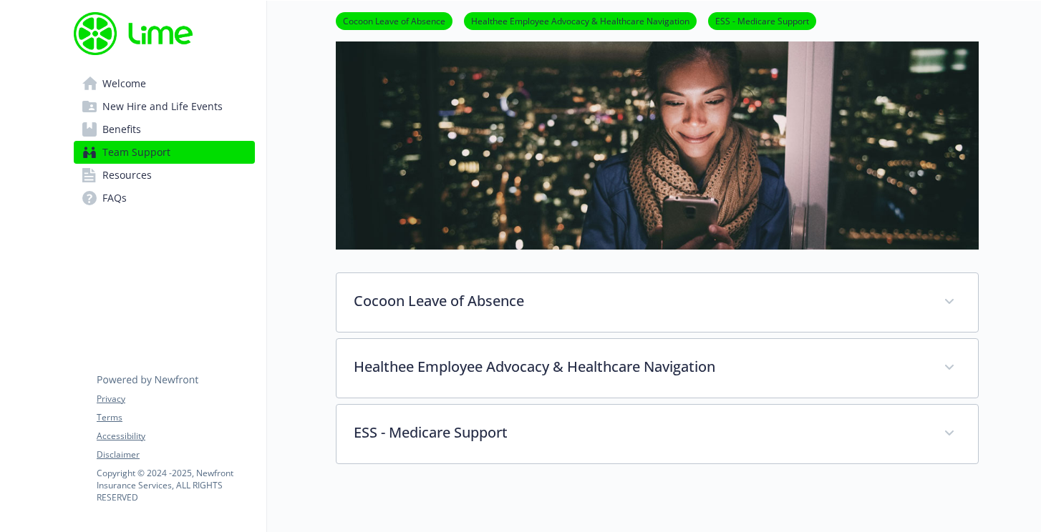
scroll to position [297, 0]
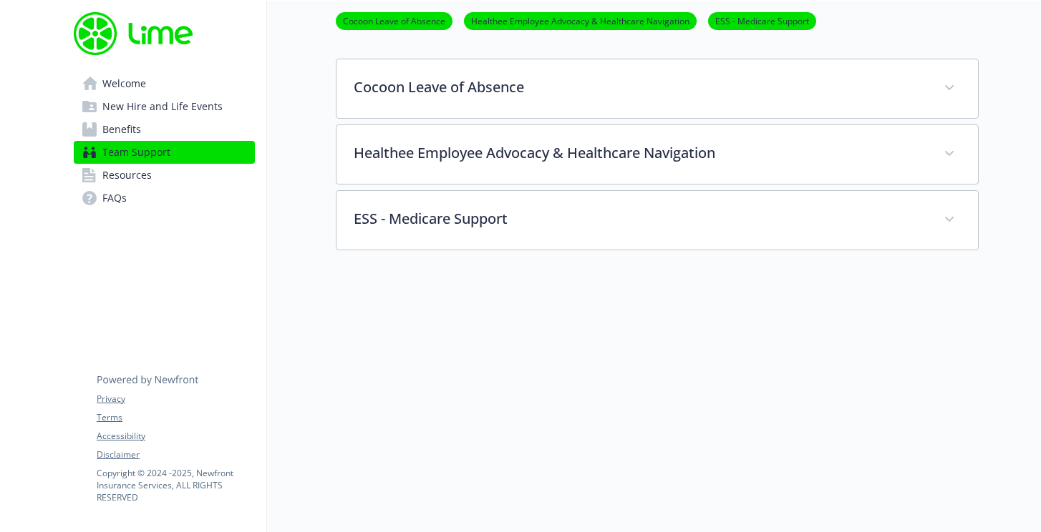
click at [167, 171] on link "Resources" at bounding box center [164, 175] width 181 height 23
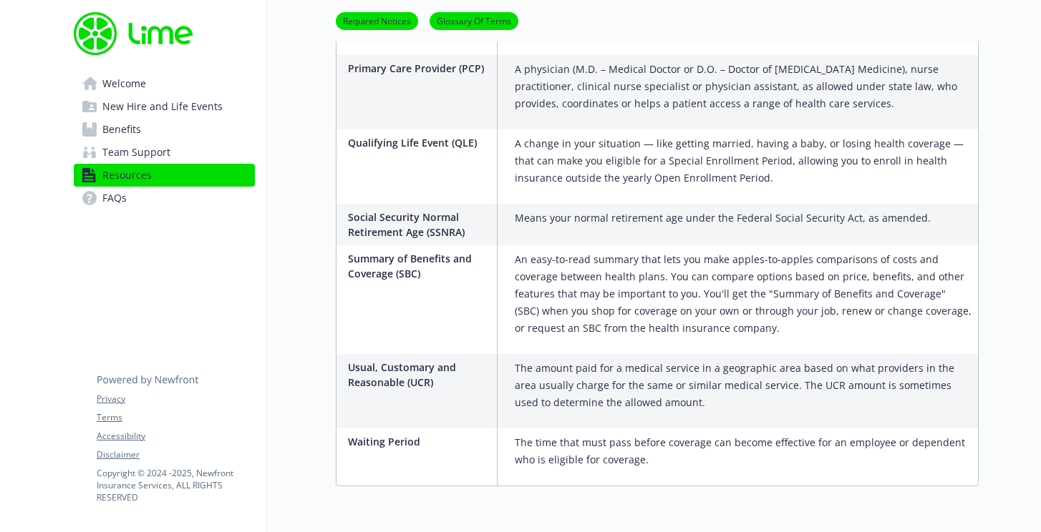
scroll to position [2777, 0]
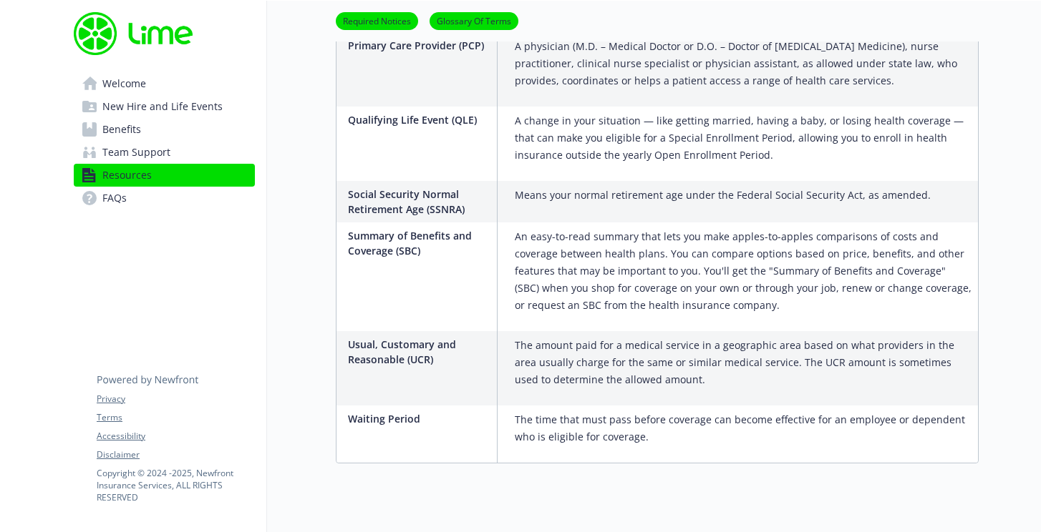
click at [135, 204] on link "FAQs" at bounding box center [164, 198] width 181 height 23
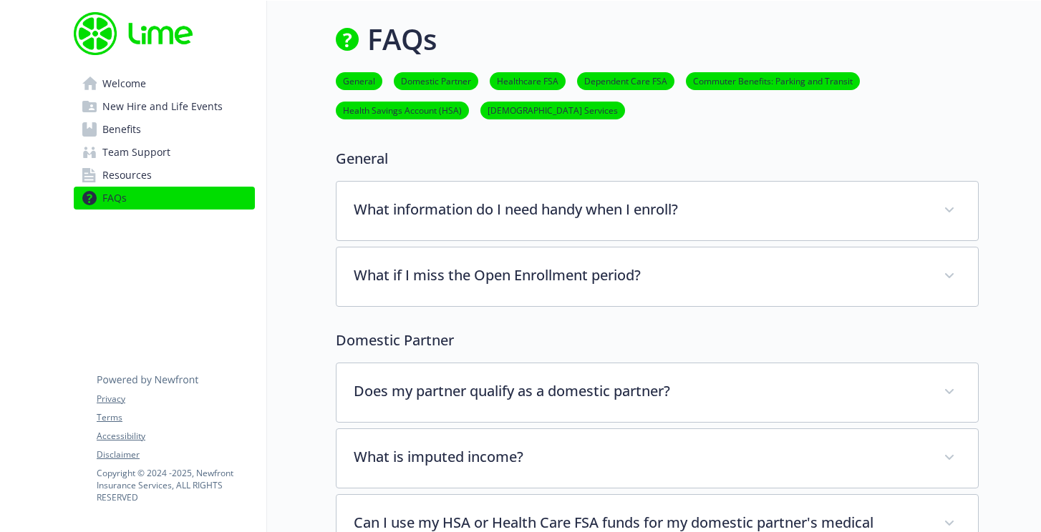
click at [122, 84] on span "Welcome" at bounding box center [124, 83] width 44 height 23
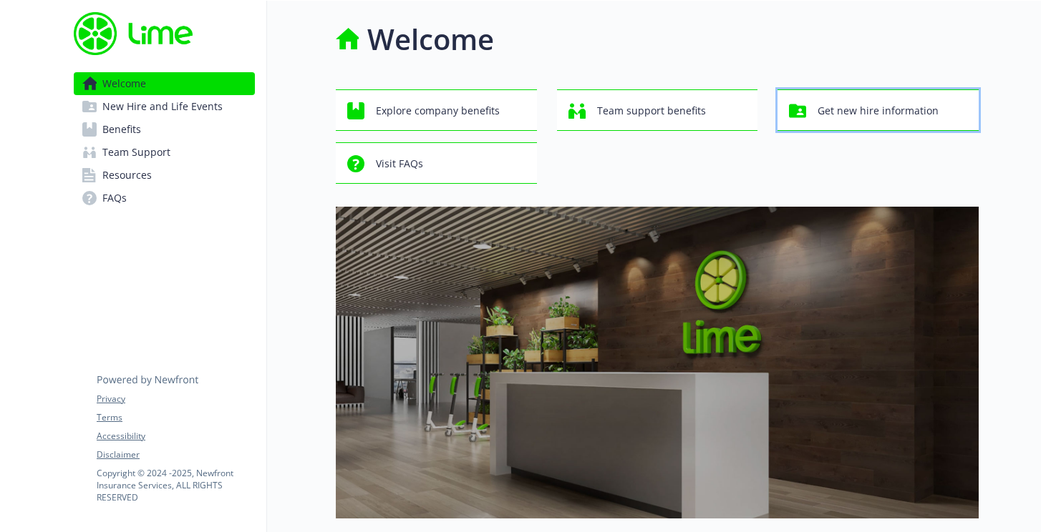
click at [823, 93] on button "Get new hire information" at bounding box center [877, 110] width 201 height 42
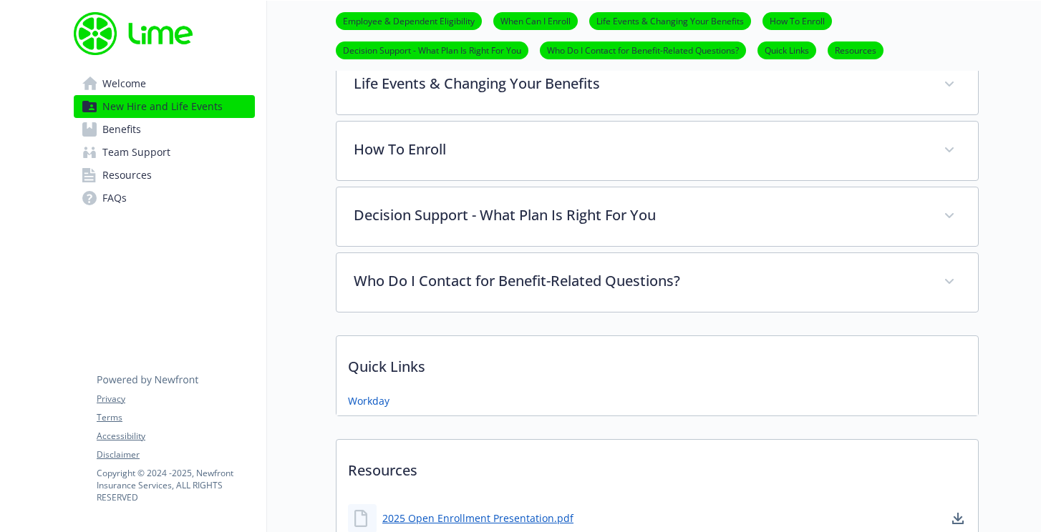
scroll to position [882, 0]
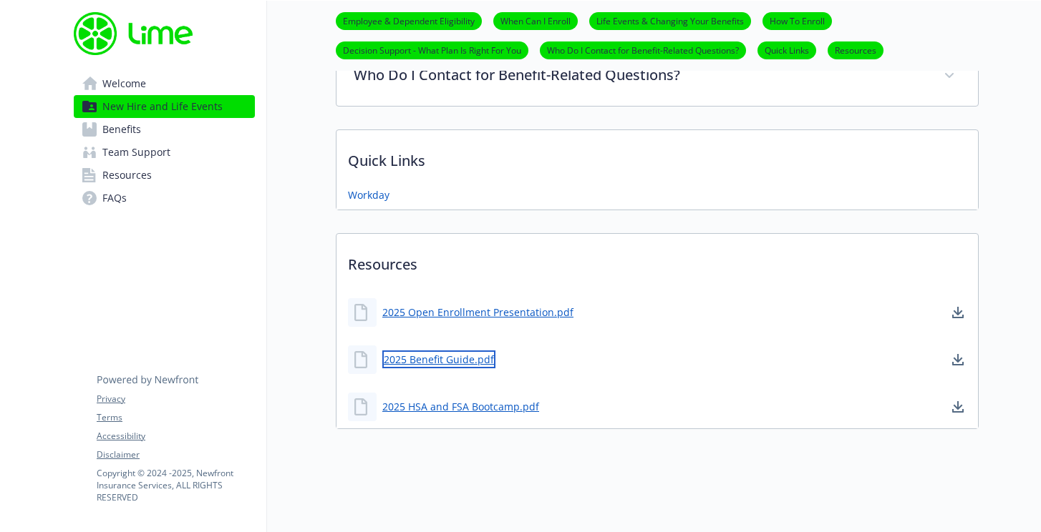
click at [438, 360] on link "2025 Benefit Guide.pdf" at bounding box center [438, 360] width 113 height 18
